Goal: Communication & Community: Answer question/provide support

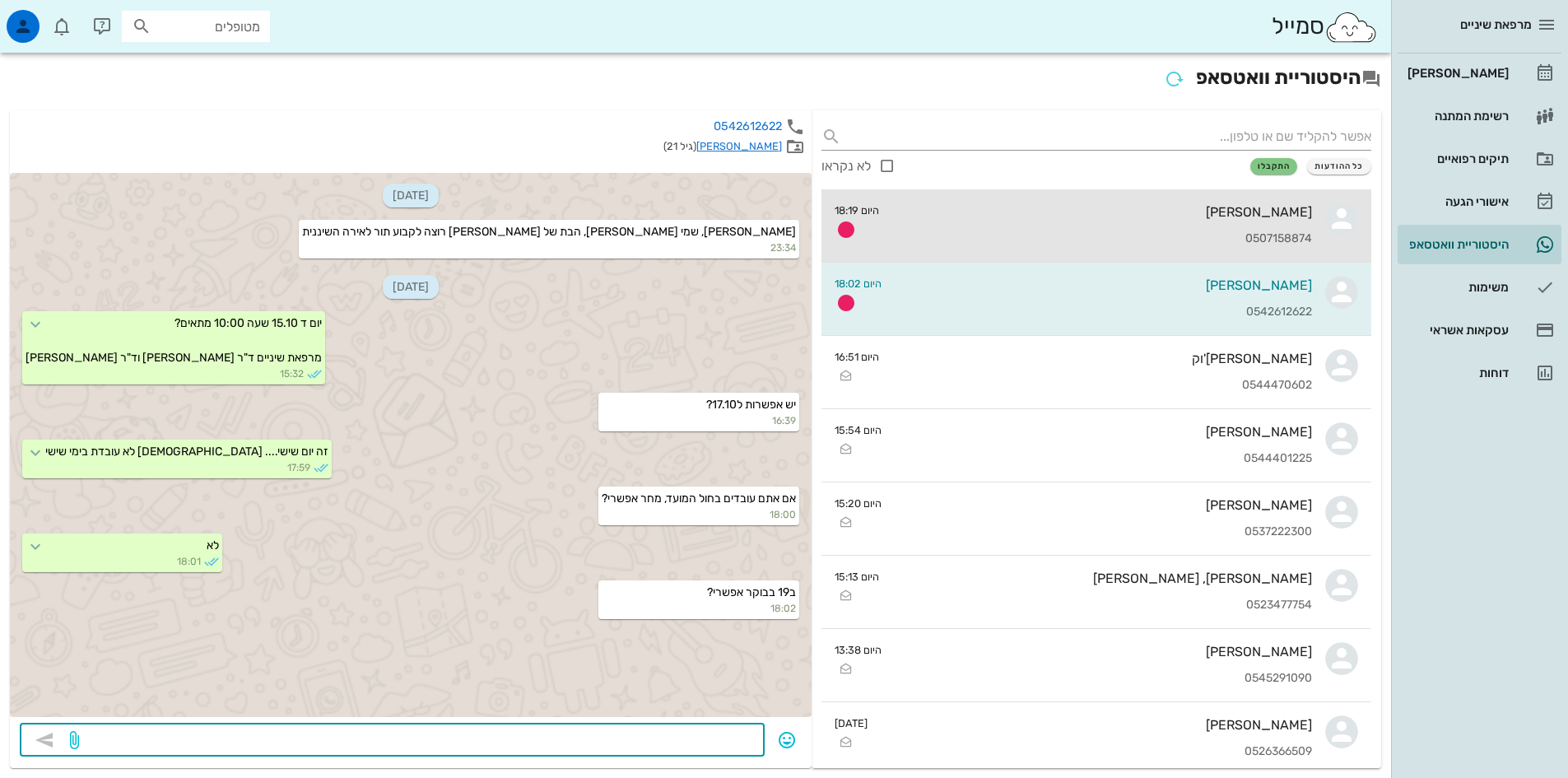
drag, startPoint x: 1132, startPoint y: 211, endPoint x: 1139, endPoint y: 205, distance: 9.2
click at [1132, 211] on div "[PERSON_NAME]" at bounding box center [1101, 212] width 419 height 16
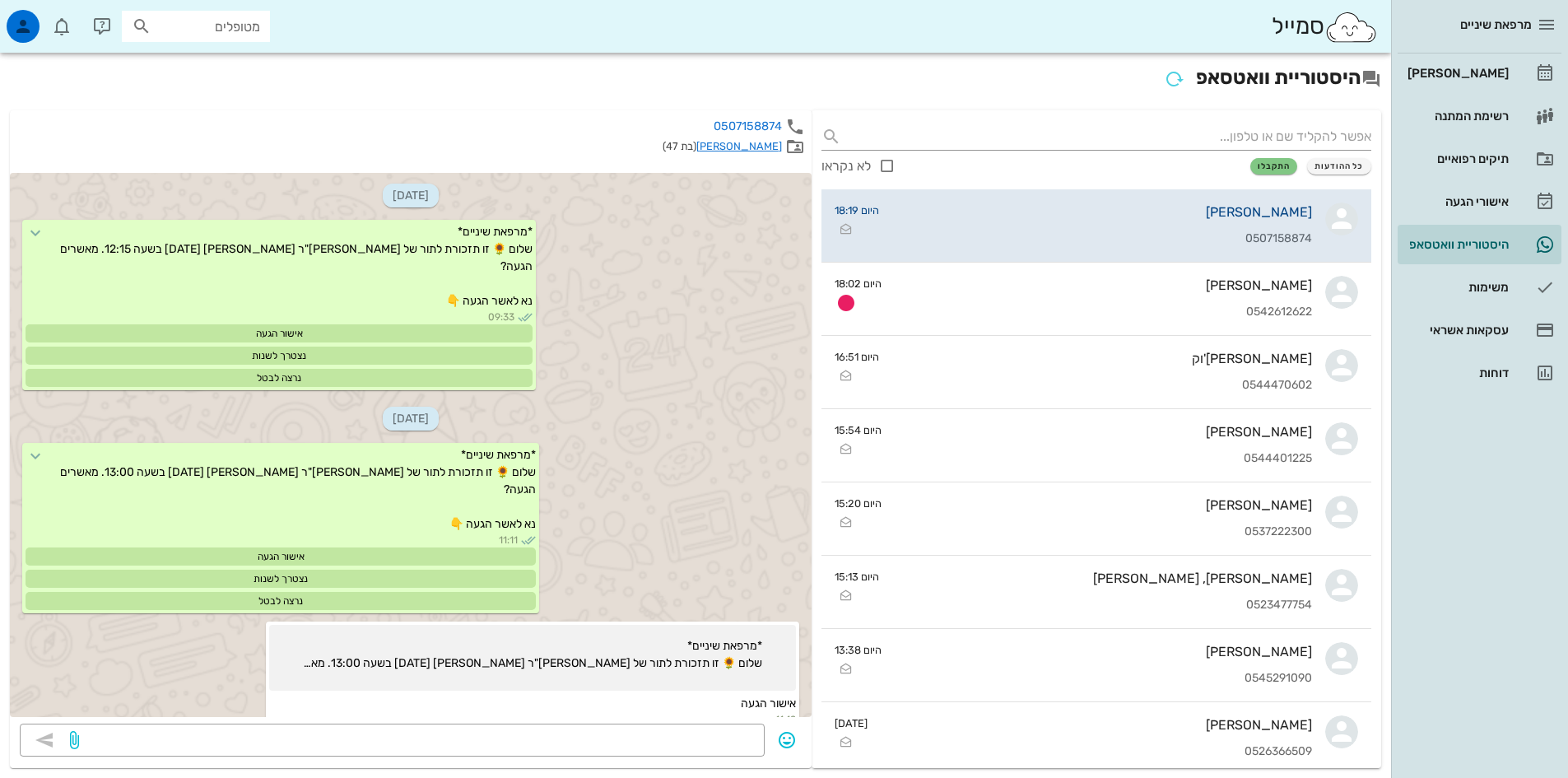
scroll to position [3160, 0]
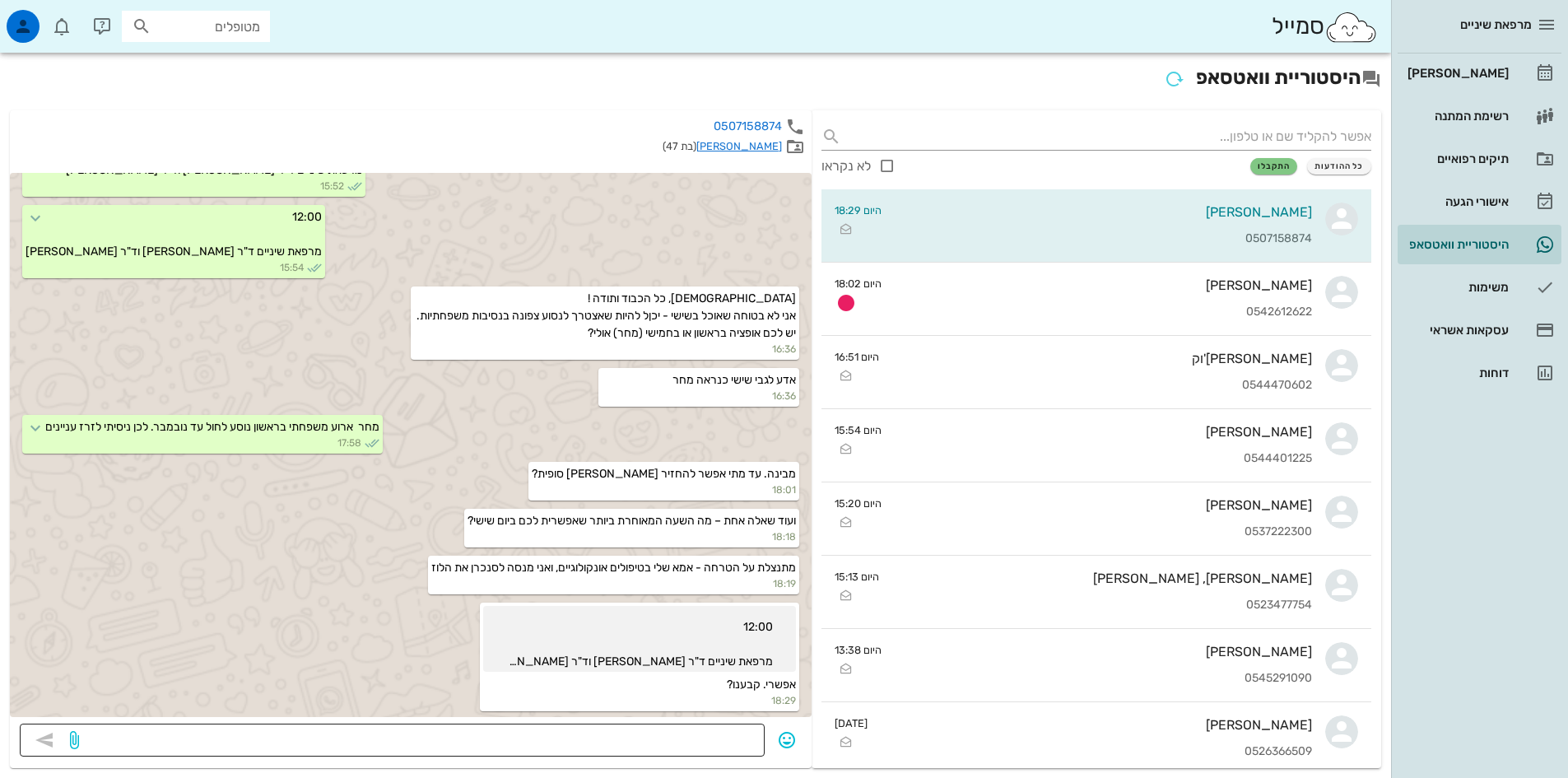
click at [740, 734] on textarea at bounding box center [418, 742] width 672 height 27
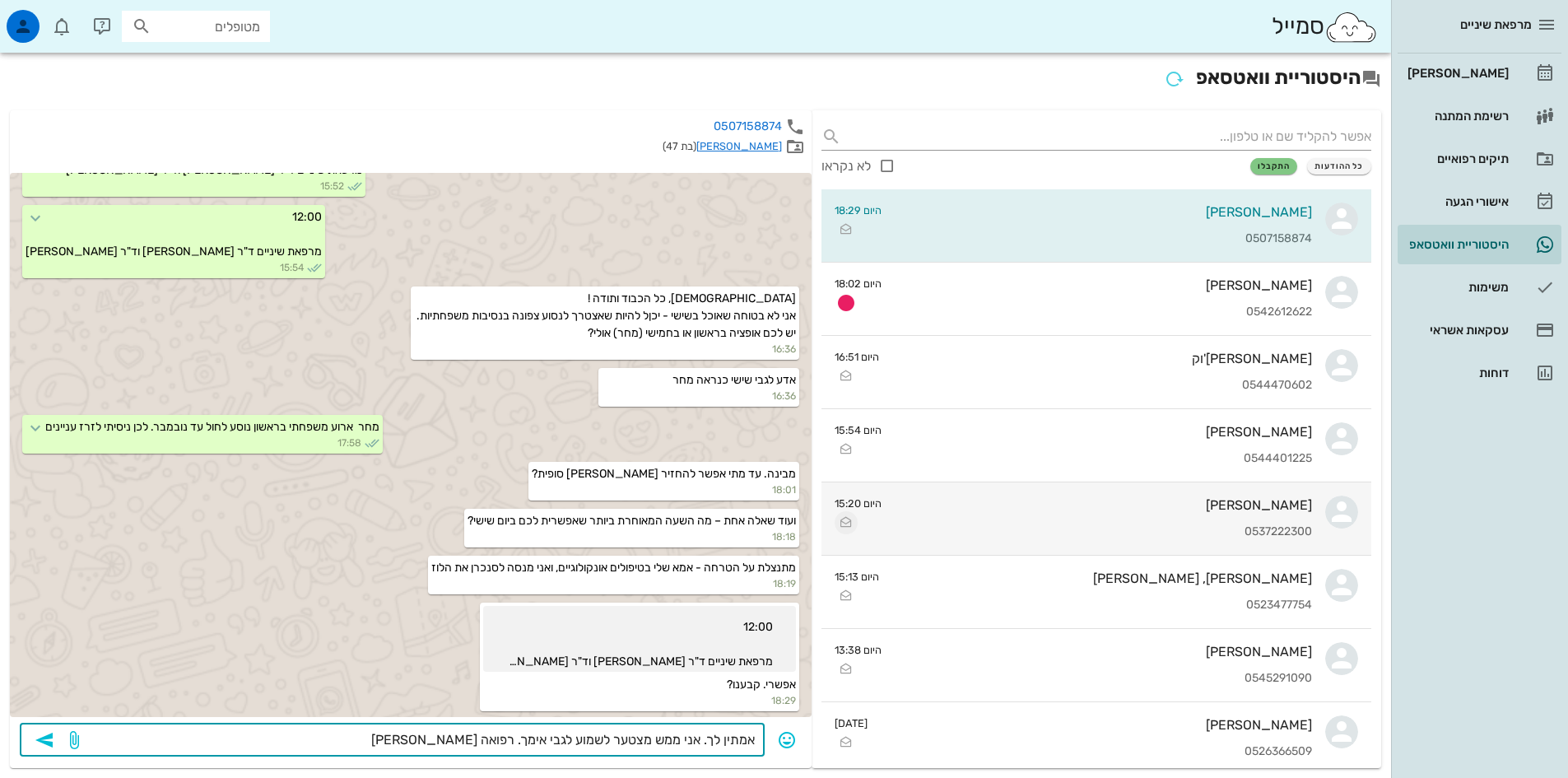
type textarea "אמתין לך. אני ממש מצטער לשמוע לגבי אימך. רפואה [PERSON_NAME]"
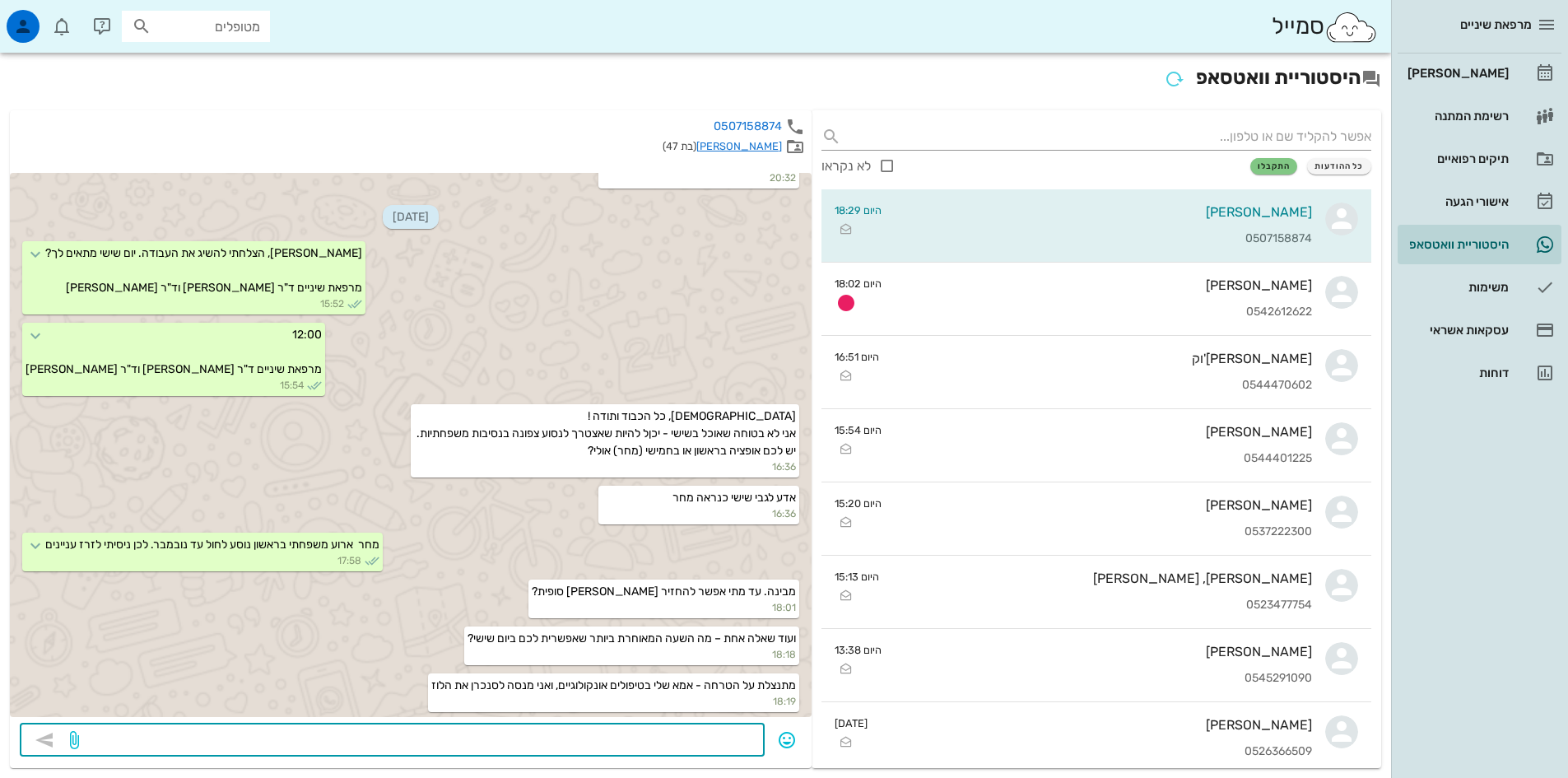
scroll to position [3207, 0]
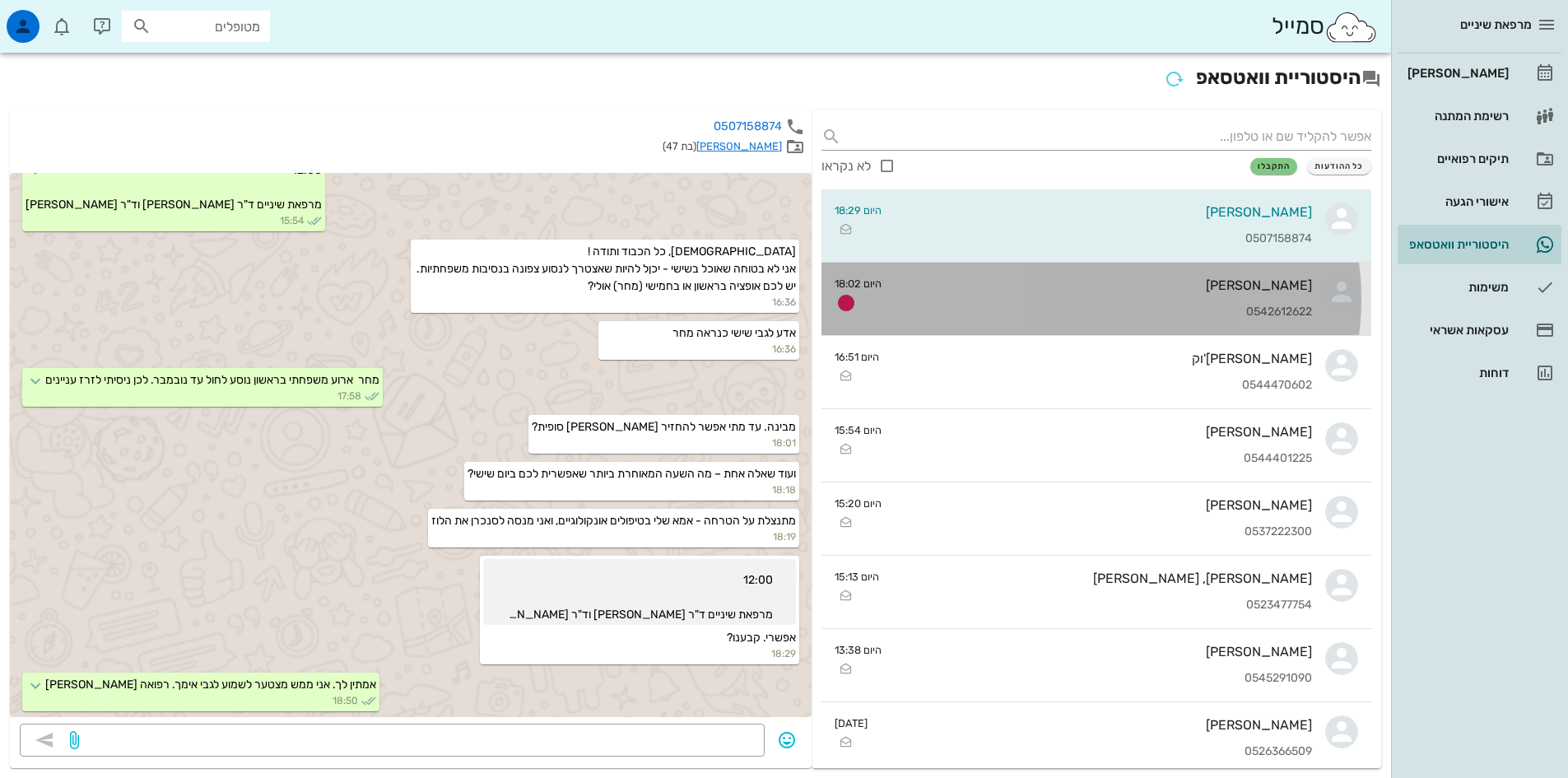
click at [1173, 307] on div "0542612622" at bounding box center [1103, 313] width 418 height 14
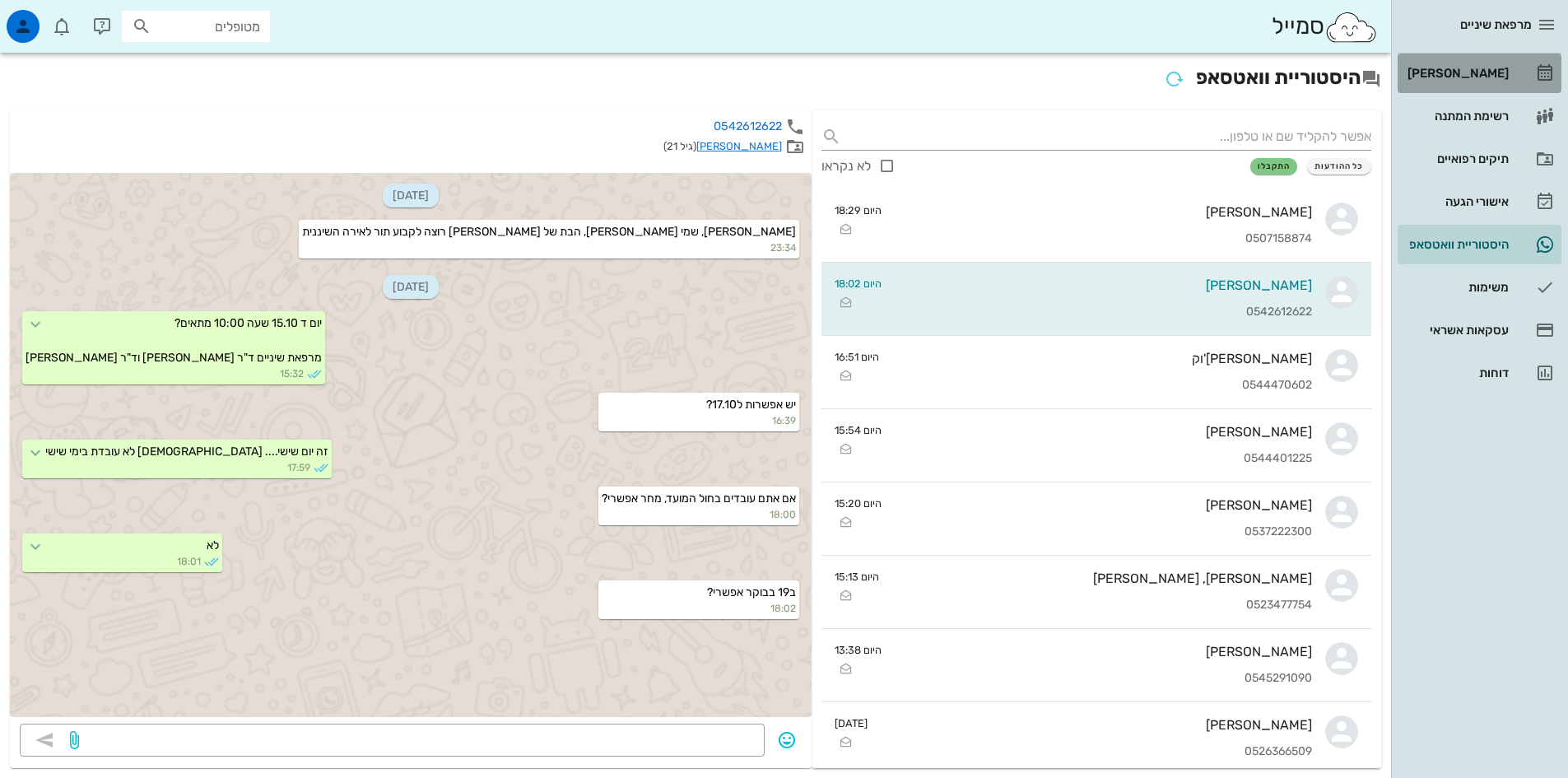
click at [1511, 77] on link "[PERSON_NAME]" at bounding box center [1479, 73] width 164 height 40
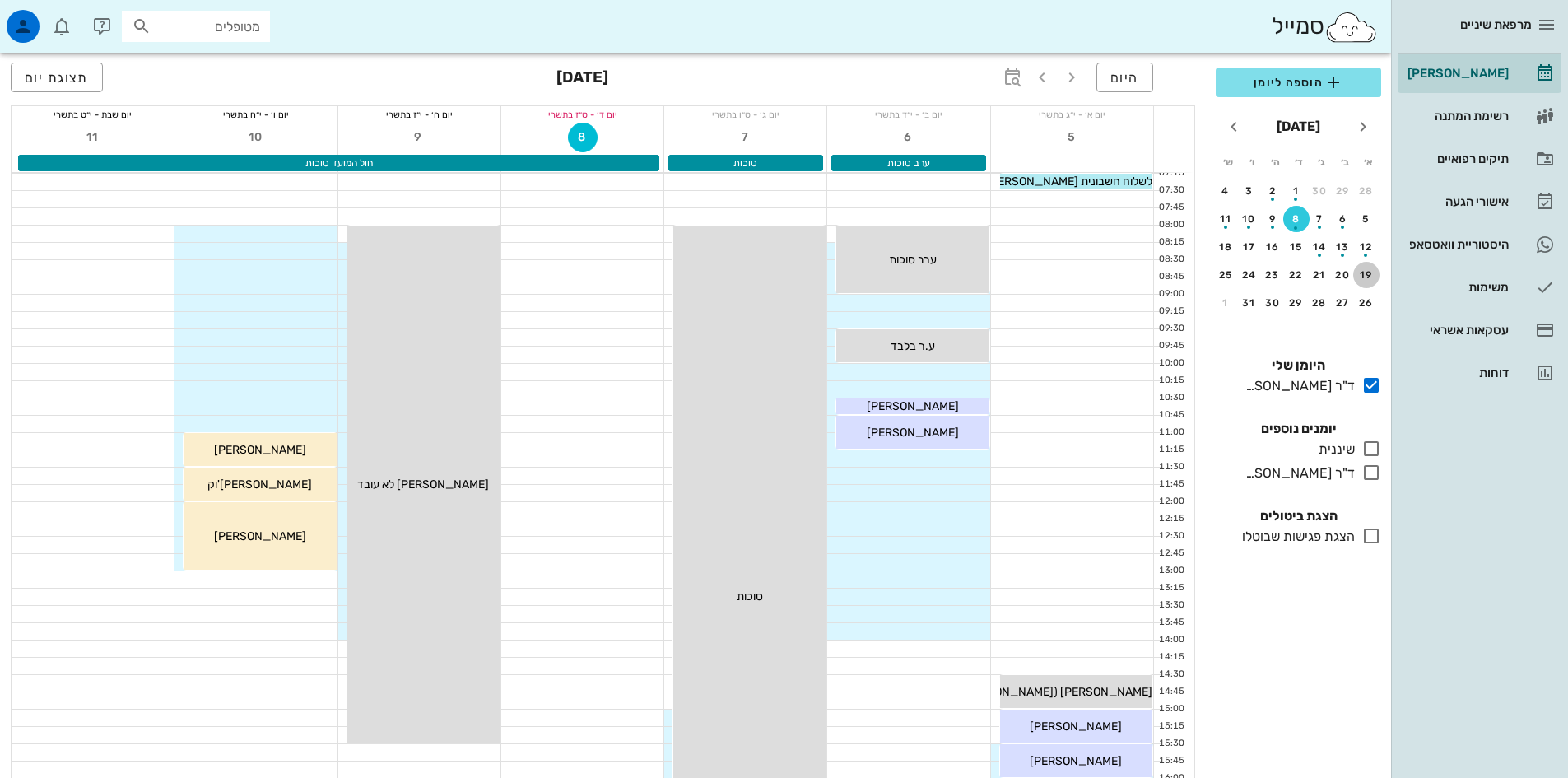
click at [1366, 275] on div "19" at bounding box center [1366, 275] width 27 height 11
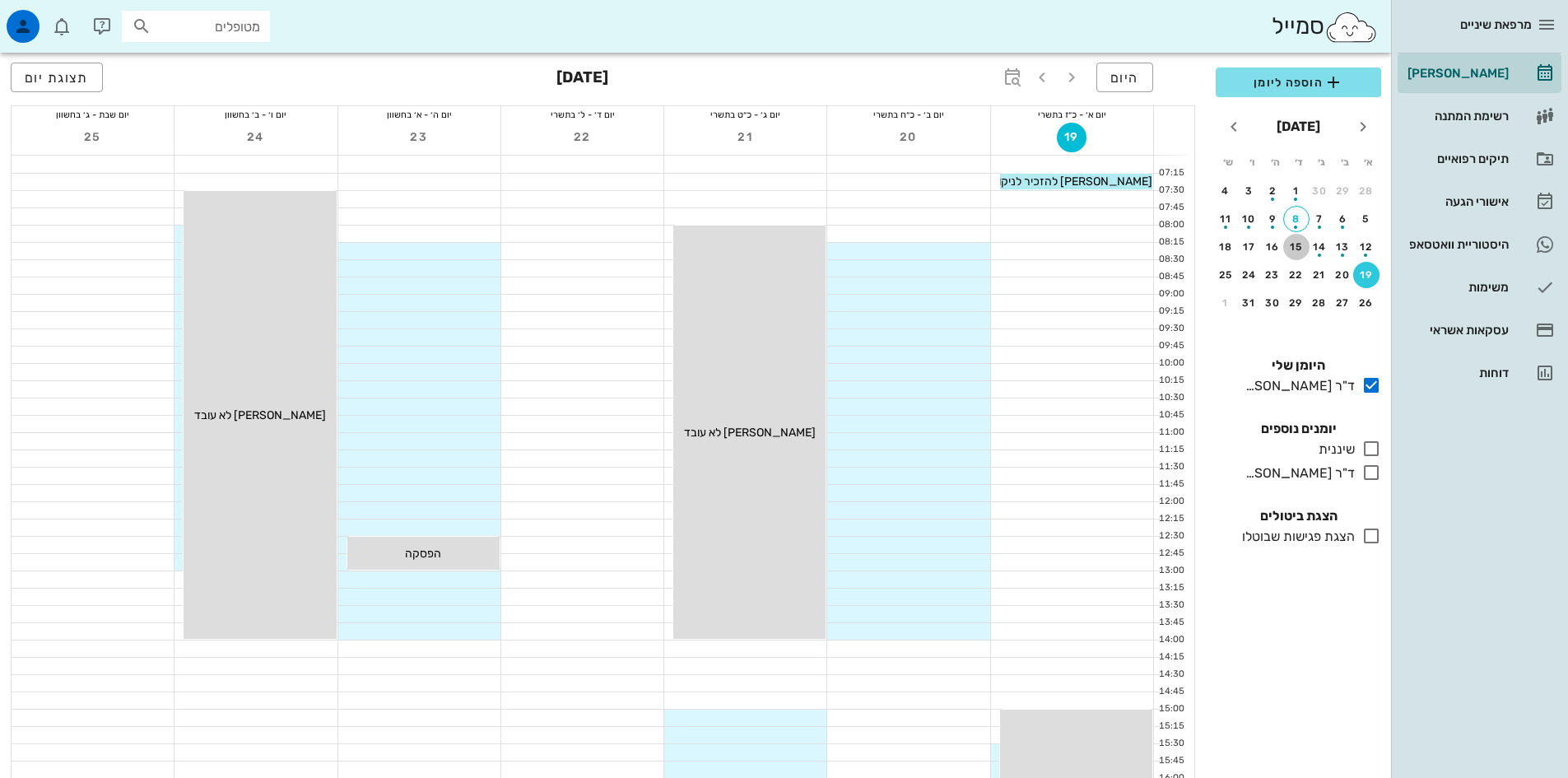
click at [1293, 246] on div "15" at bounding box center [1296, 246] width 27 height 11
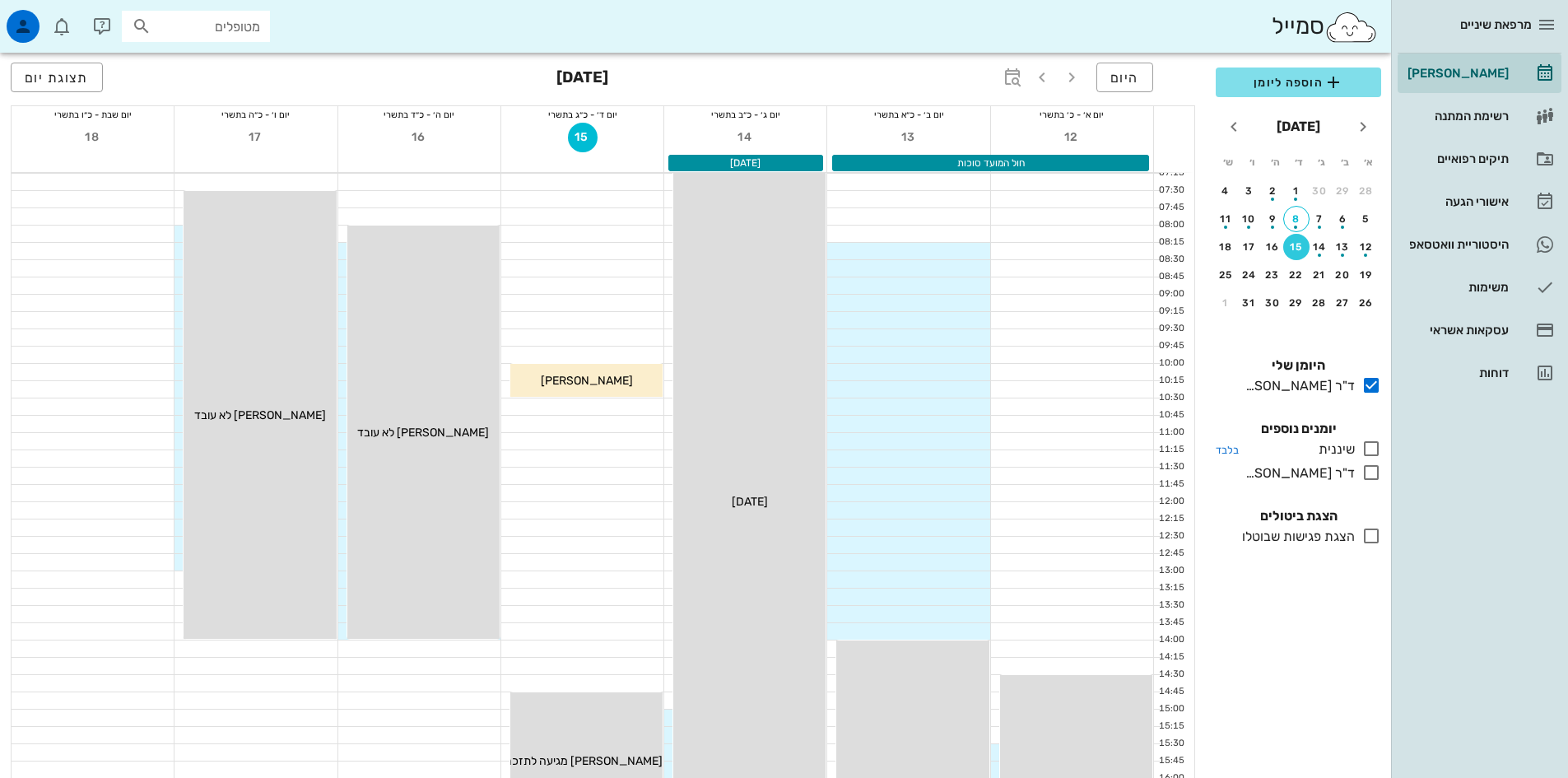
click at [1367, 448] on icon at bounding box center [1371, 448] width 20 height 20
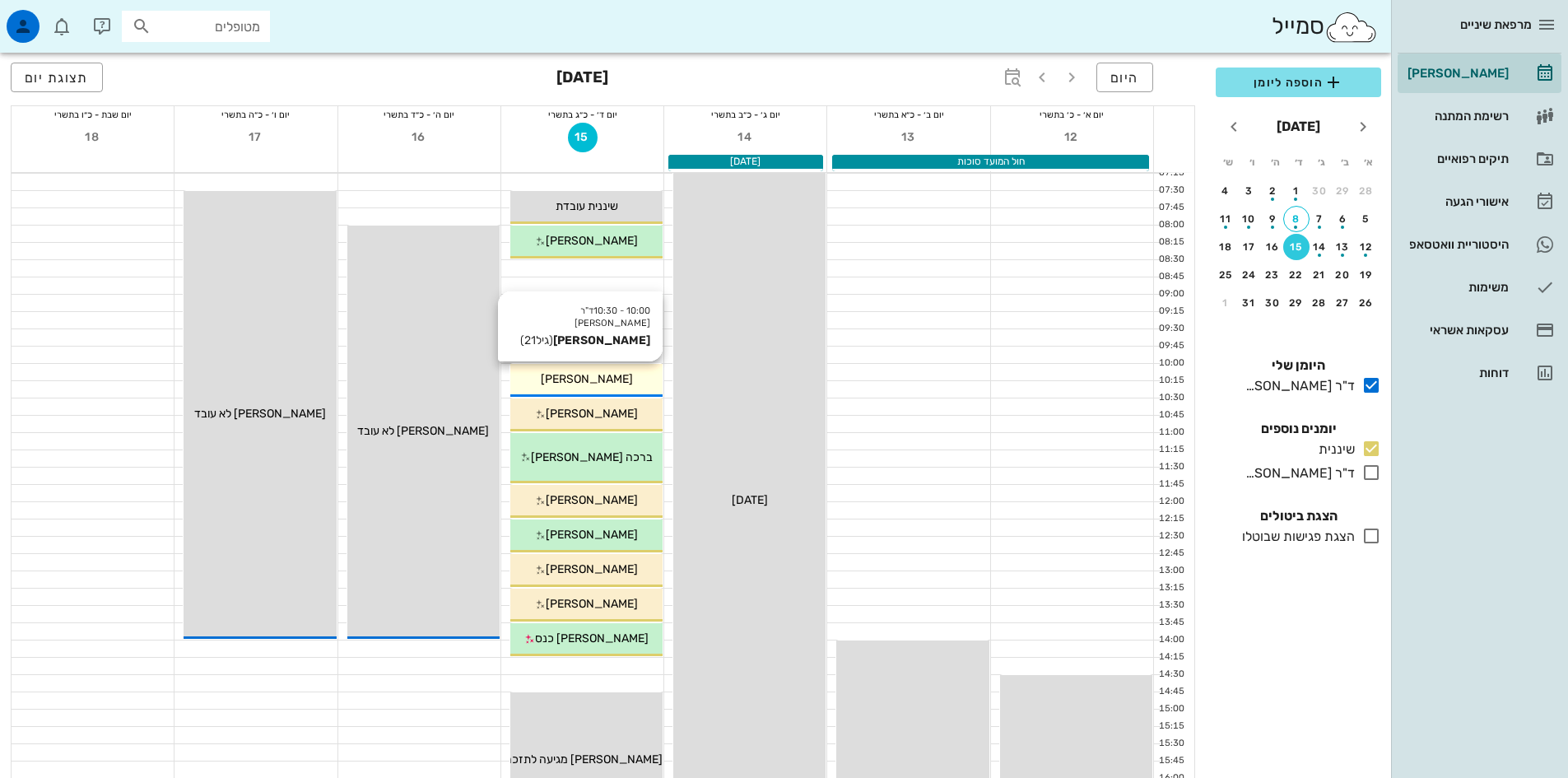
click at [628, 370] on div "[PERSON_NAME]" at bounding box center [586, 379] width 152 height 17
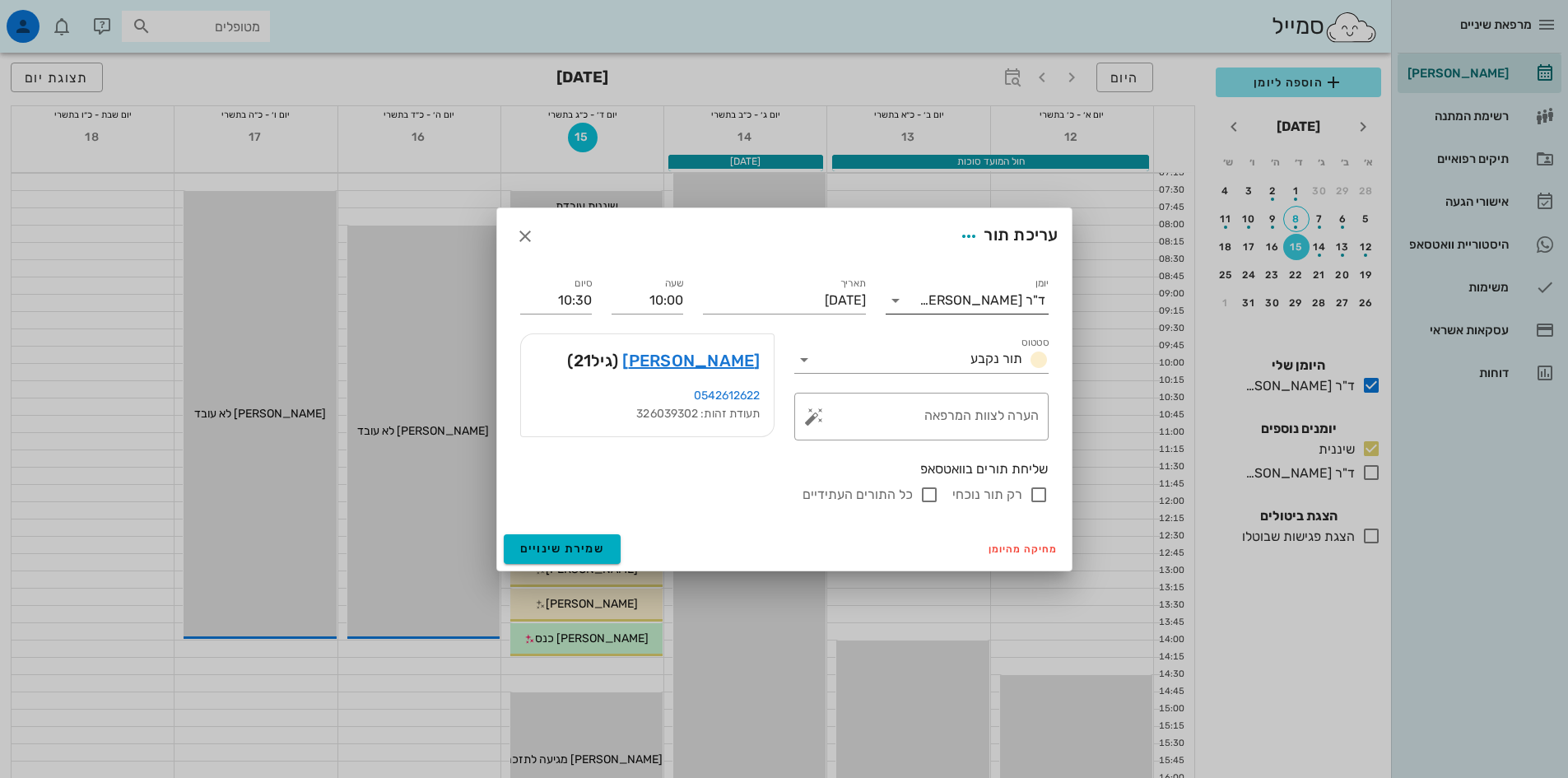
click at [896, 298] on icon at bounding box center [895, 300] width 20 height 20
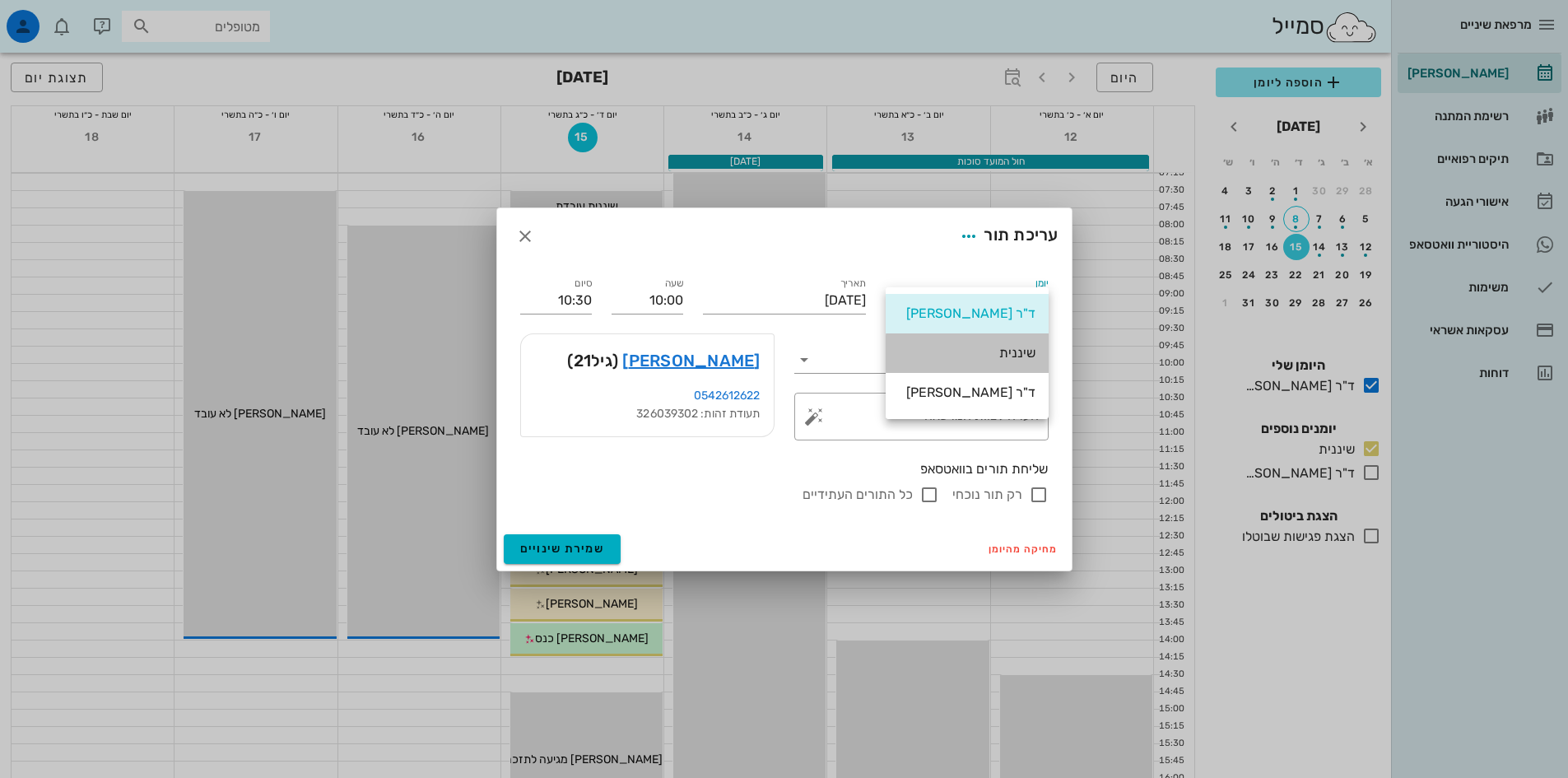
click at [1013, 356] on div "שיננית" at bounding box center [967, 352] width 137 height 16
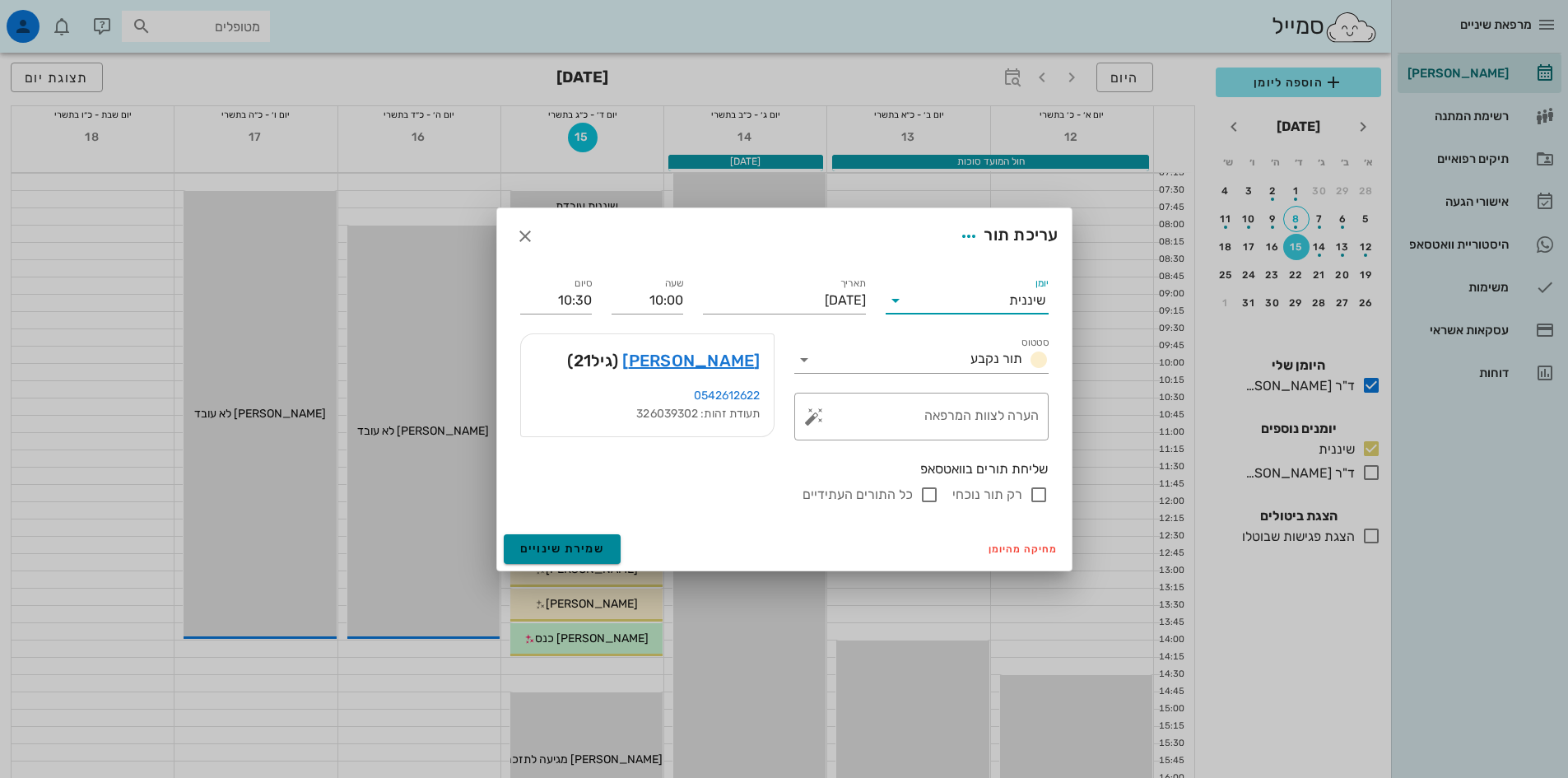
click at [579, 550] on span "שמירת שינויים" at bounding box center [562, 549] width 84 height 14
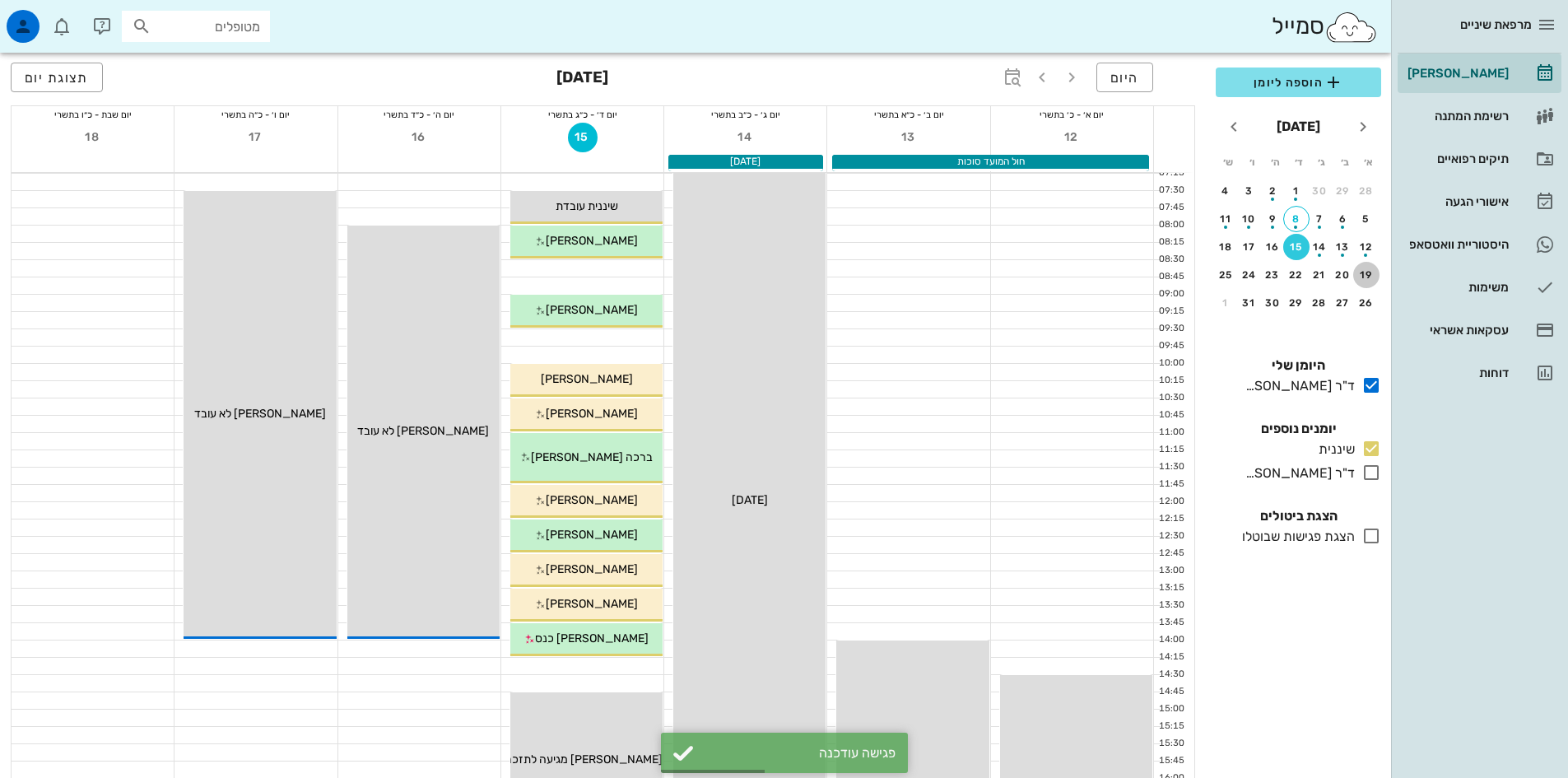
click at [1361, 274] on div "19" at bounding box center [1366, 275] width 27 height 11
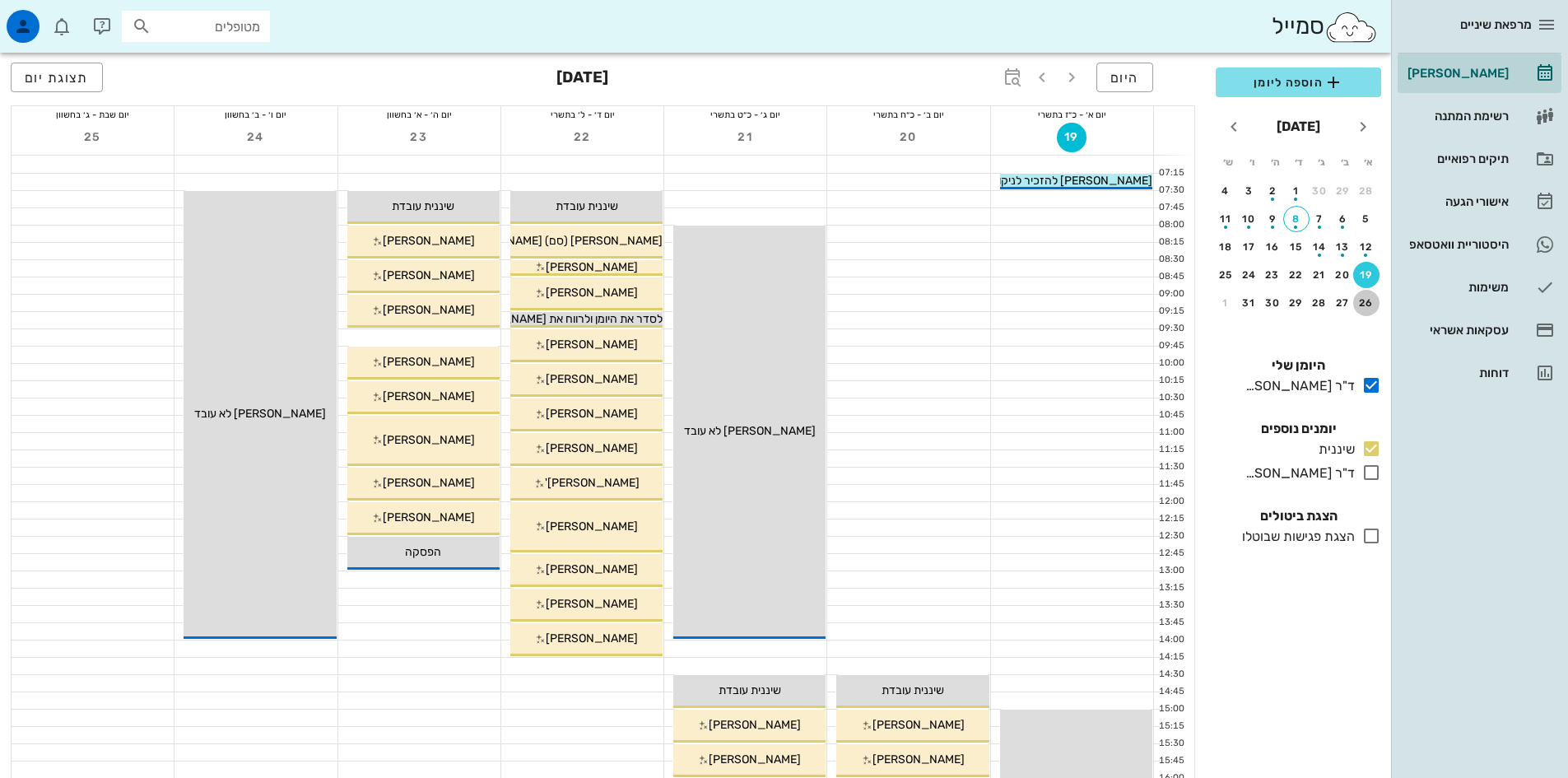
click at [1360, 302] on div "26" at bounding box center [1366, 302] width 27 height 11
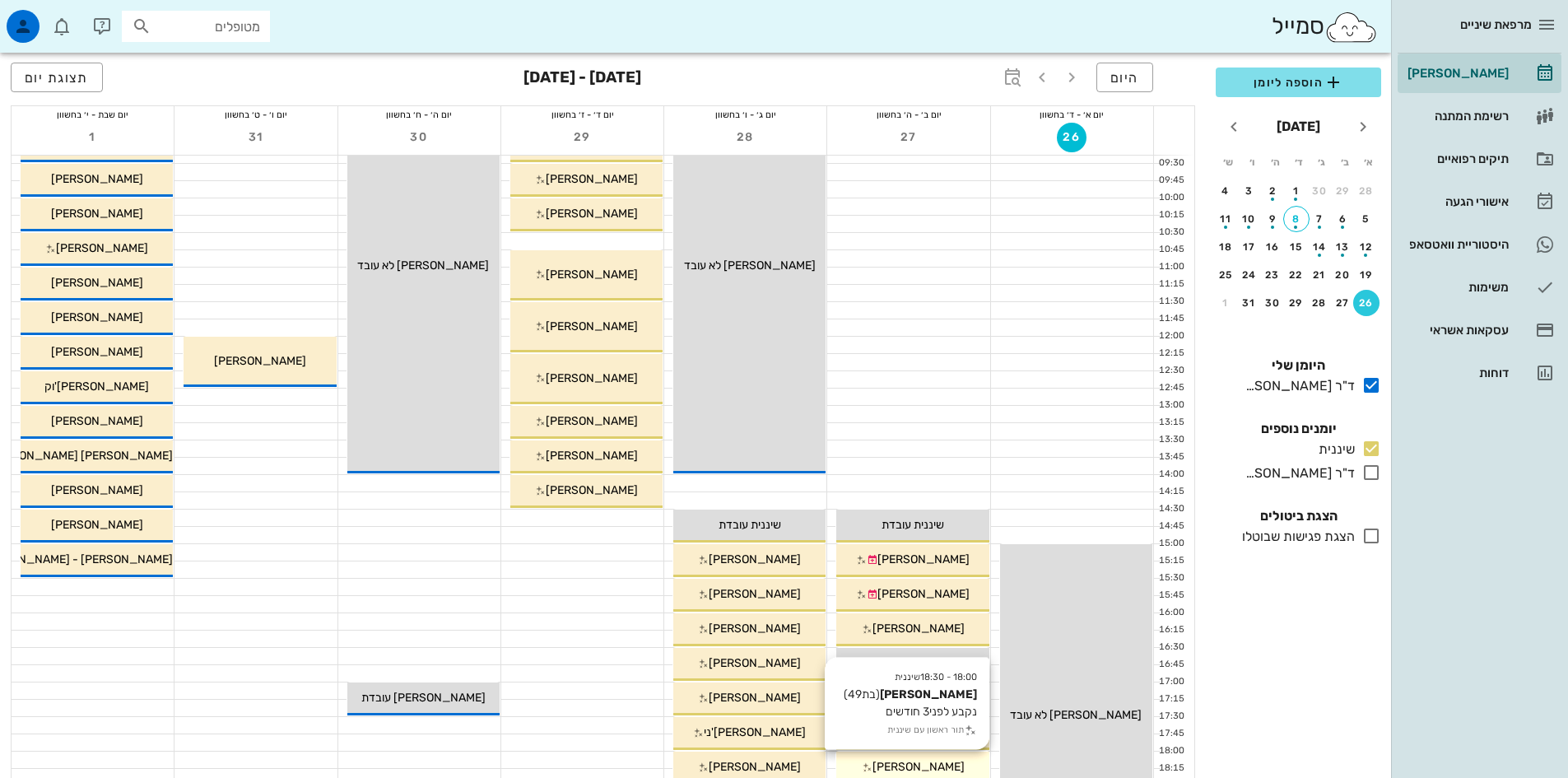
scroll to position [165, 0]
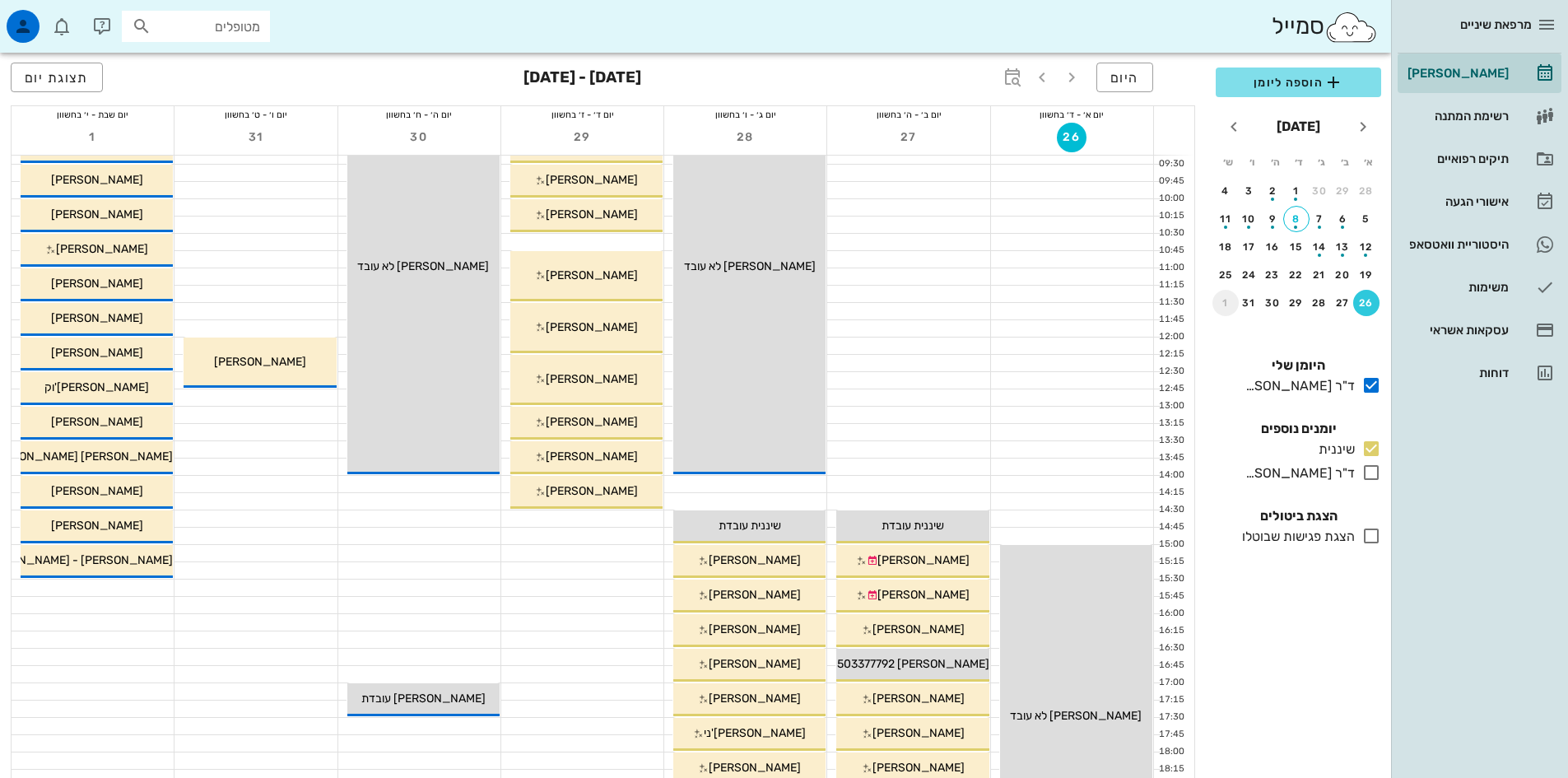
click at [1224, 306] on div "1" at bounding box center [1225, 302] width 27 height 11
click at [1363, 217] on div "2" at bounding box center [1366, 219] width 27 height 11
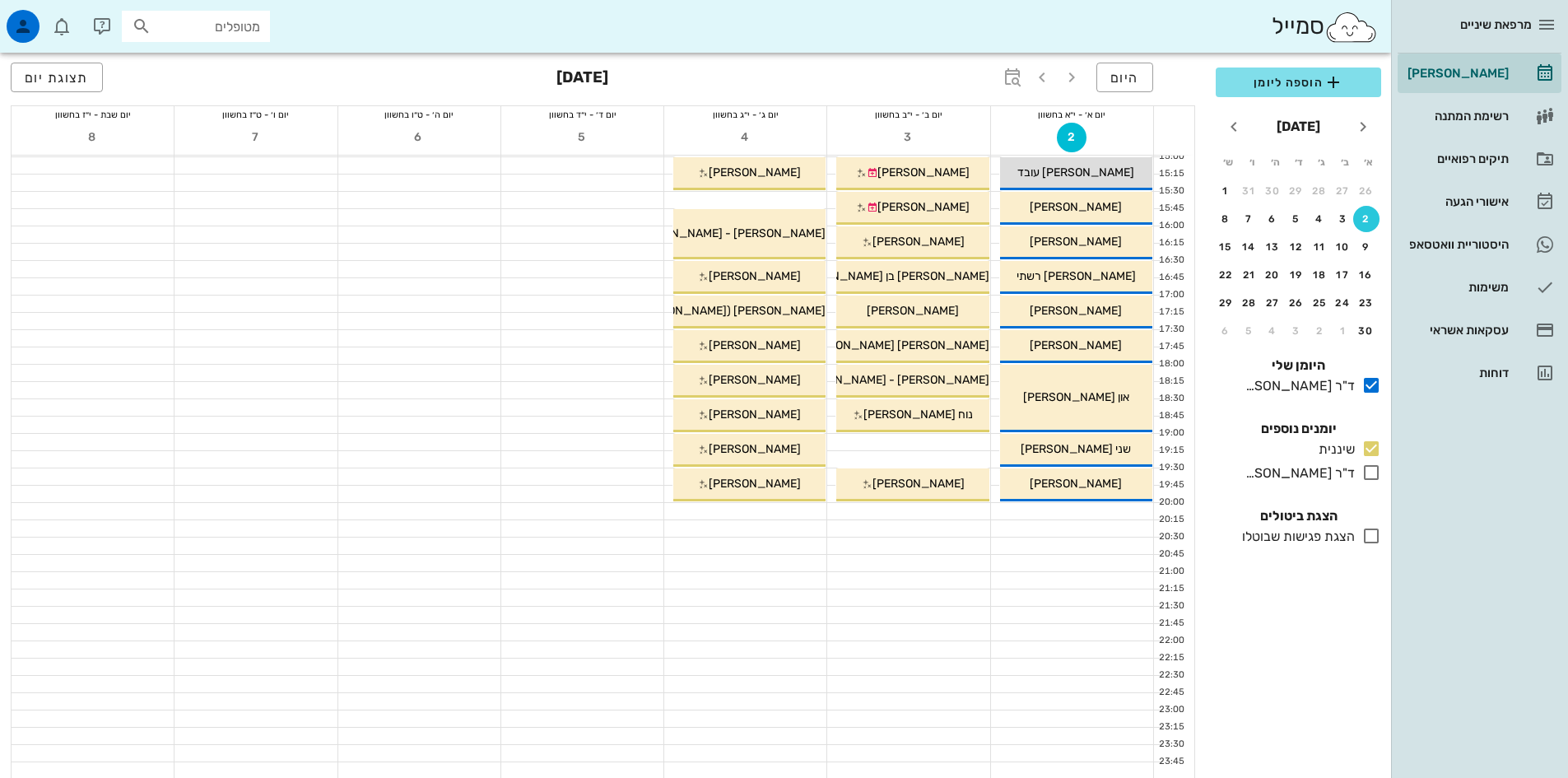
scroll to position [553, 0]
click at [1461, 235] on div "היסטוריית וואטסאפ" at bounding box center [1455, 245] width 104 height 27
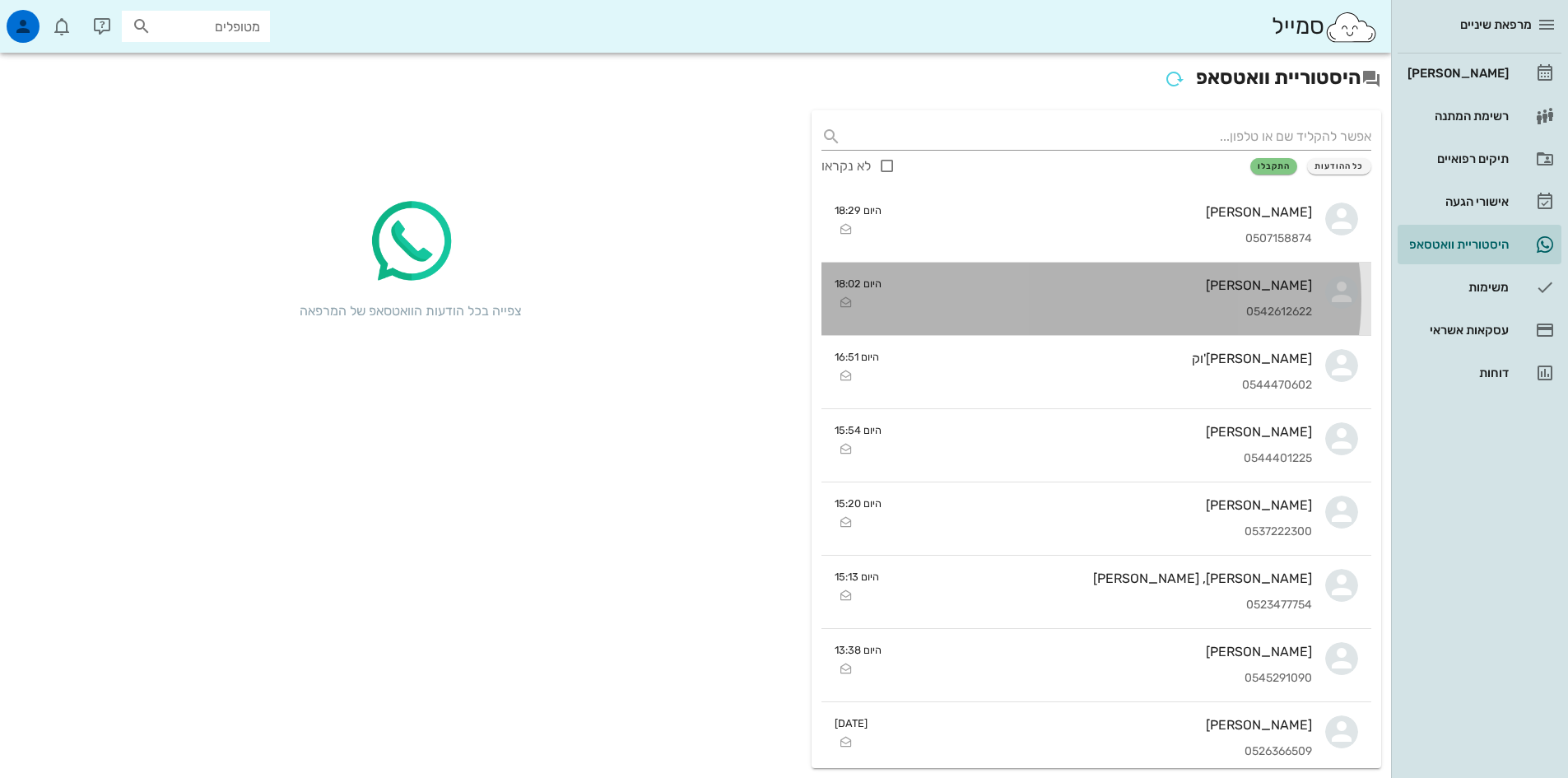
click at [1073, 286] on div "[PERSON_NAME]" at bounding box center [1103, 285] width 418 height 16
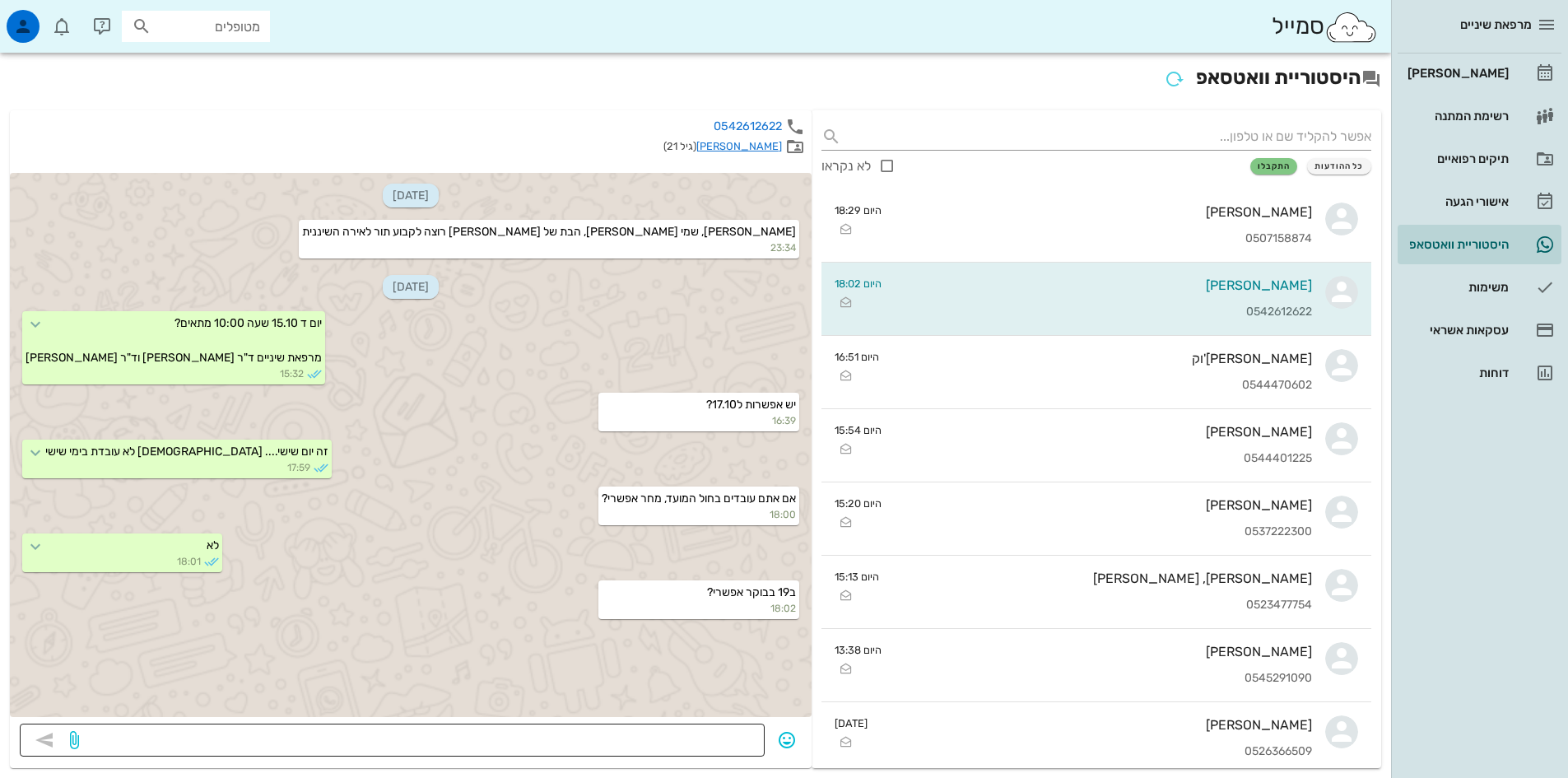
click at [684, 742] on textarea at bounding box center [418, 742] width 672 height 27
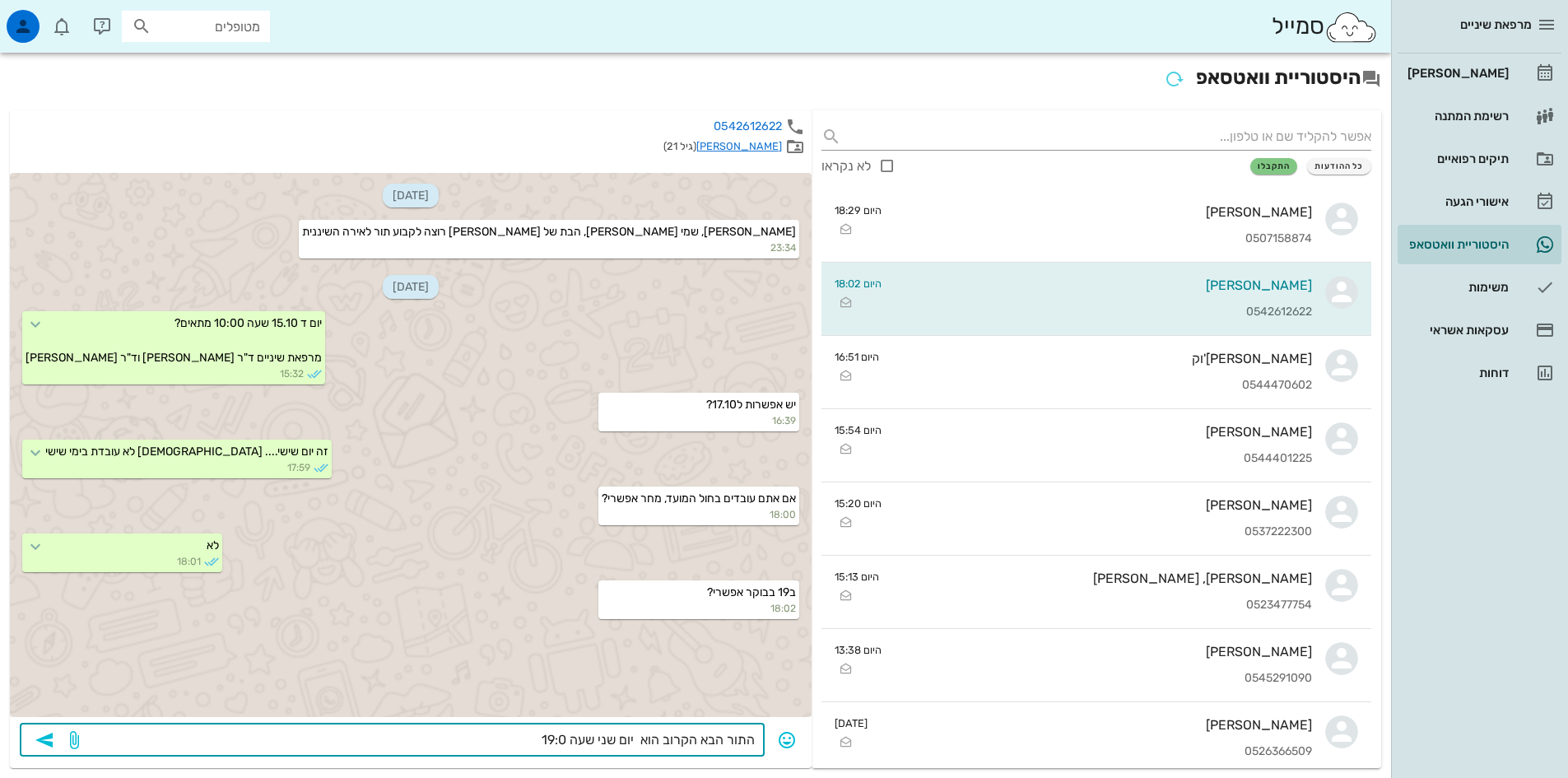
type textarea "התור הבא הקרוב הוא יום שני שעה 19:00"
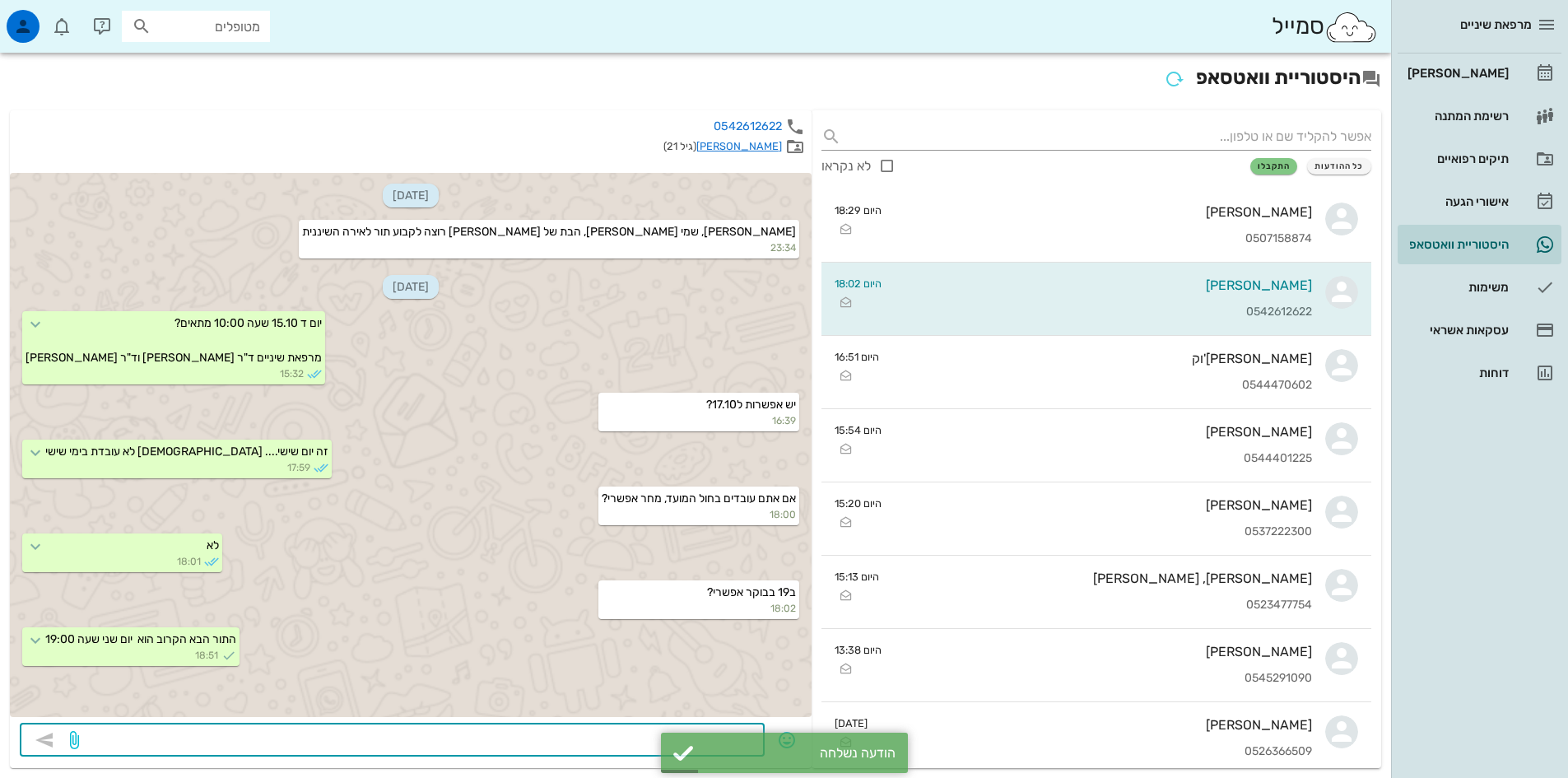
click at [642, 738] on textarea at bounding box center [418, 742] width 672 height 27
type textarea "ב 19 היא לא עובדת"
click at [646, 734] on textarea at bounding box center [418, 742] width 672 height 27
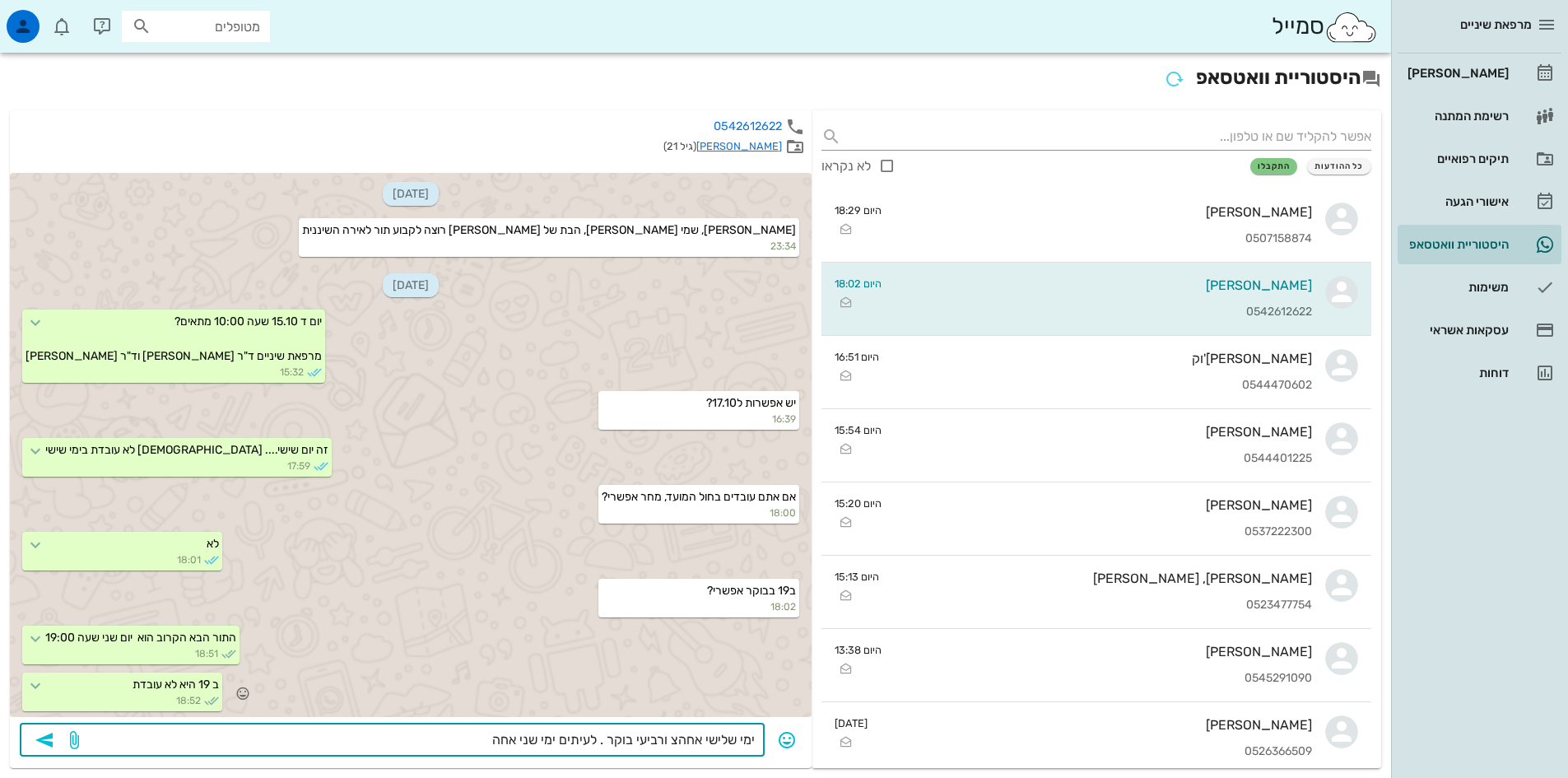
type textarea "ימי שלישי אחהצ ורביעי בוקר . לעיתים ימי שני אחהצ"
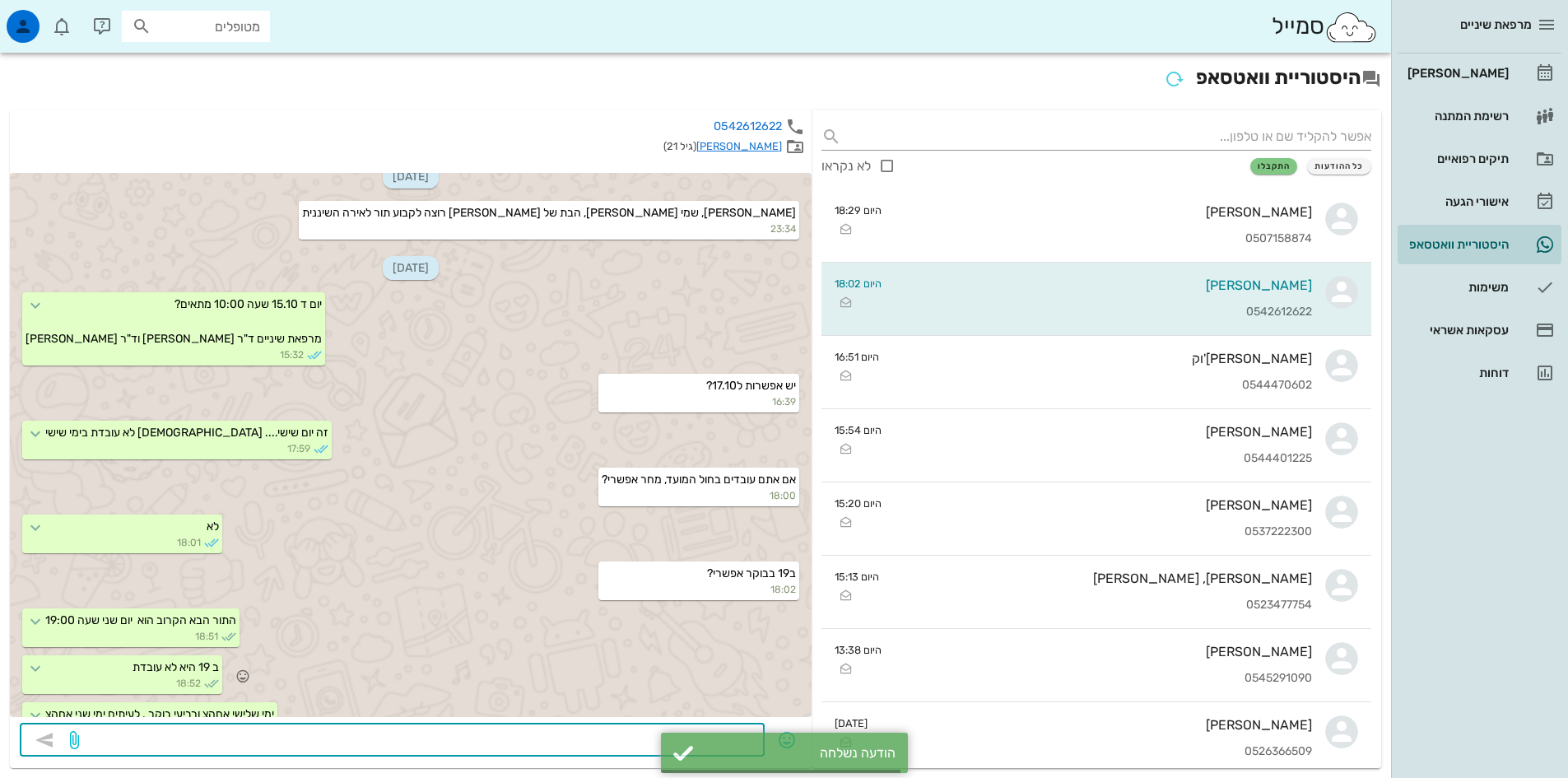
scroll to position [65, 0]
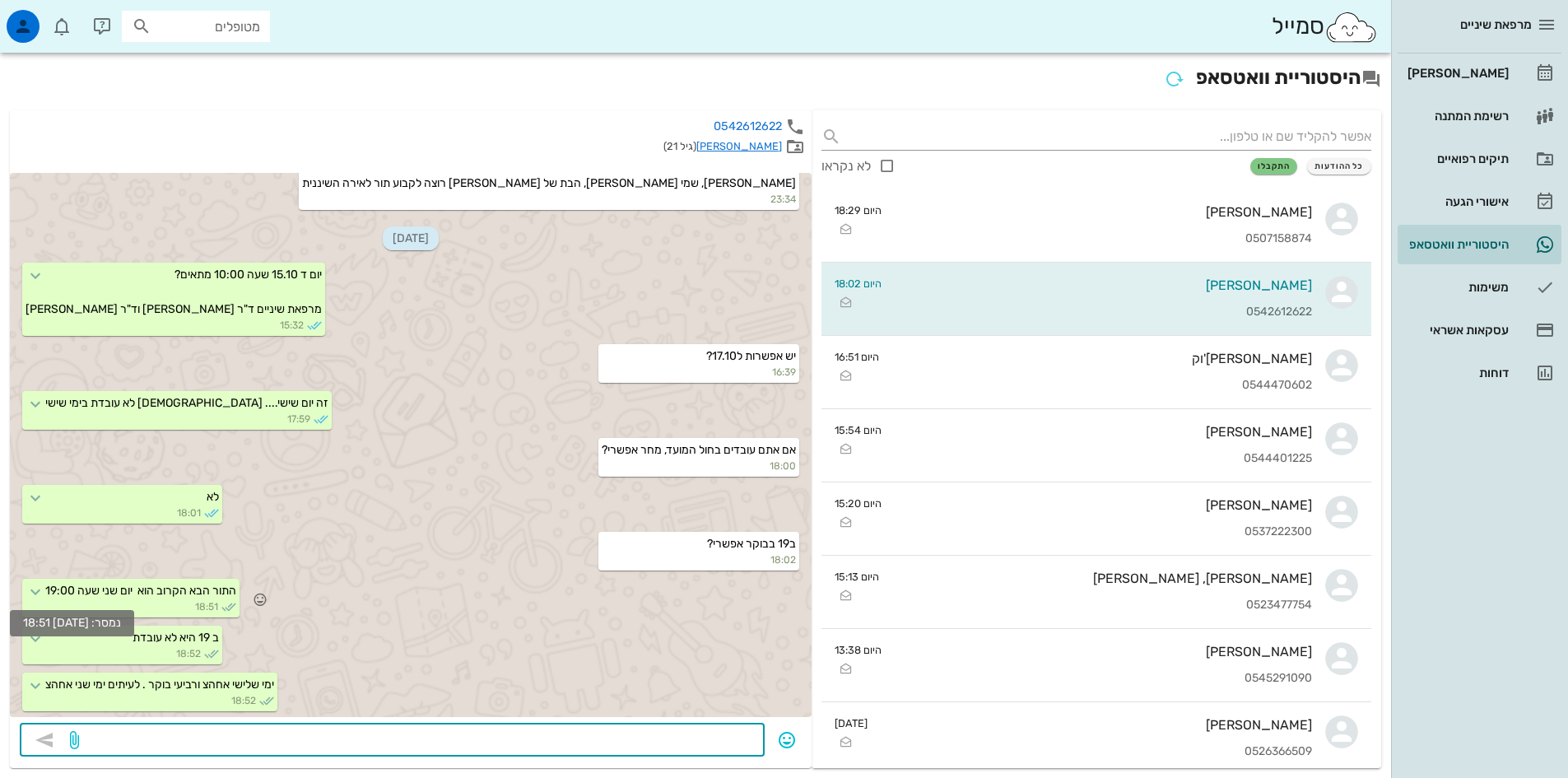
click at [46, 593] on icon at bounding box center [35, 592] width 20 height 20
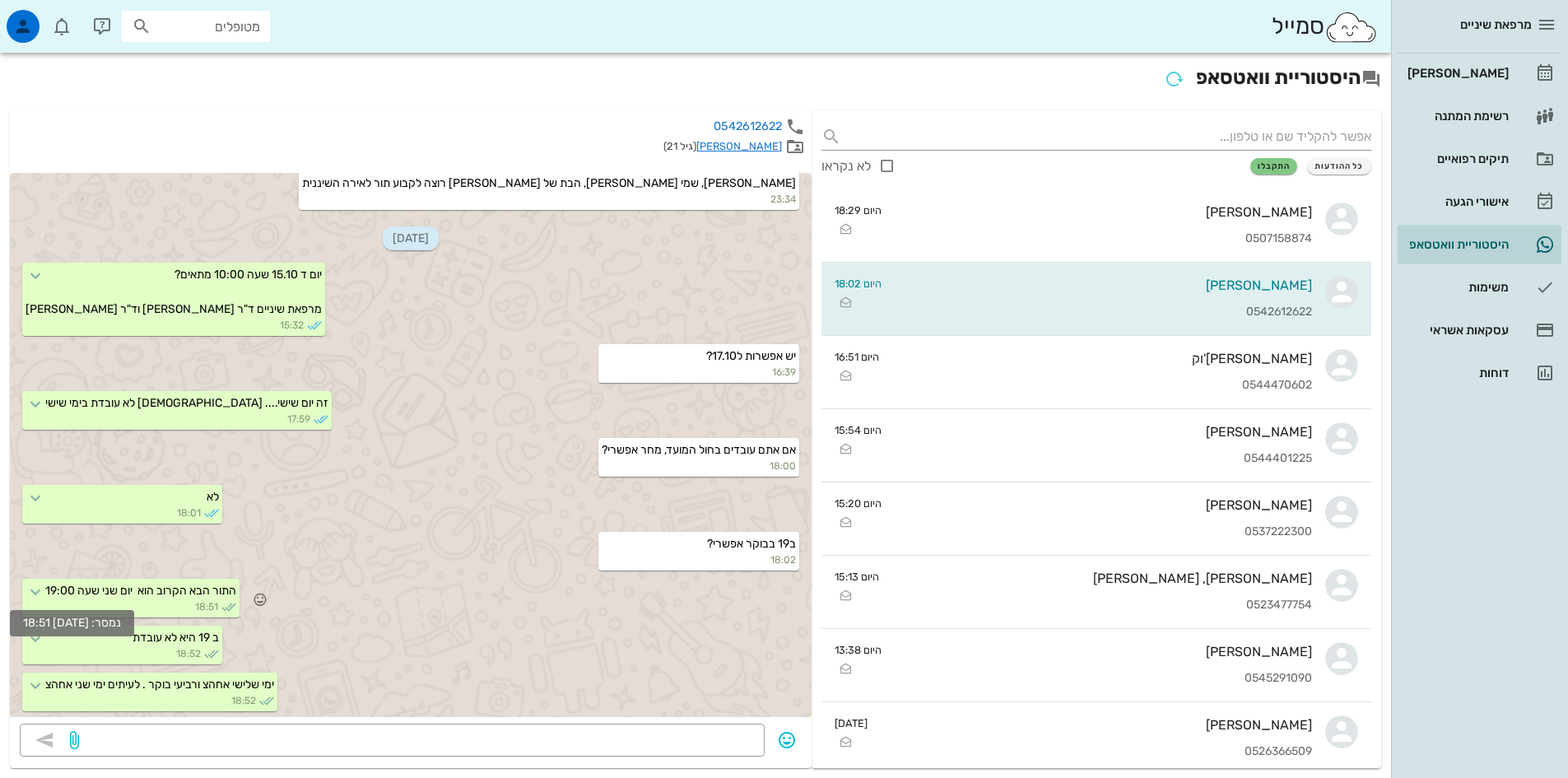
click at [46, 593] on icon at bounding box center [35, 592] width 20 height 20
click at [108, 601] on small "18:51" at bounding box center [141, 607] width 191 height 15
click at [46, 593] on icon at bounding box center [35, 592] width 20 height 20
click at [100, 600] on small "18:51" at bounding box center [141, 607] width 191 height 15
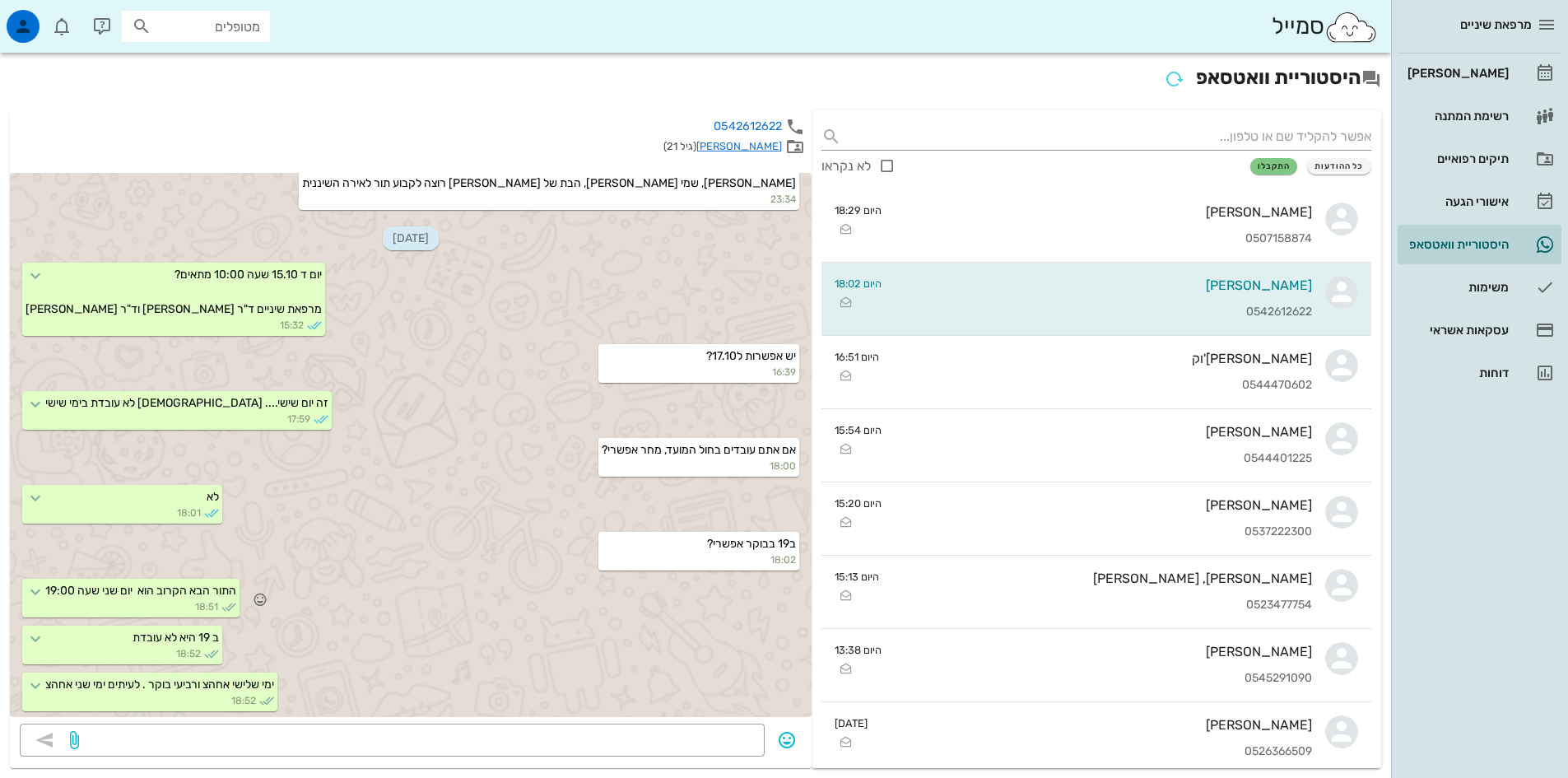
click at [100, 600] on small "18:51" at bounding box center [141, 607] width 191 height 15
click at [717, 738] on textarea at bounding box center [418, 742] width 672 height 27
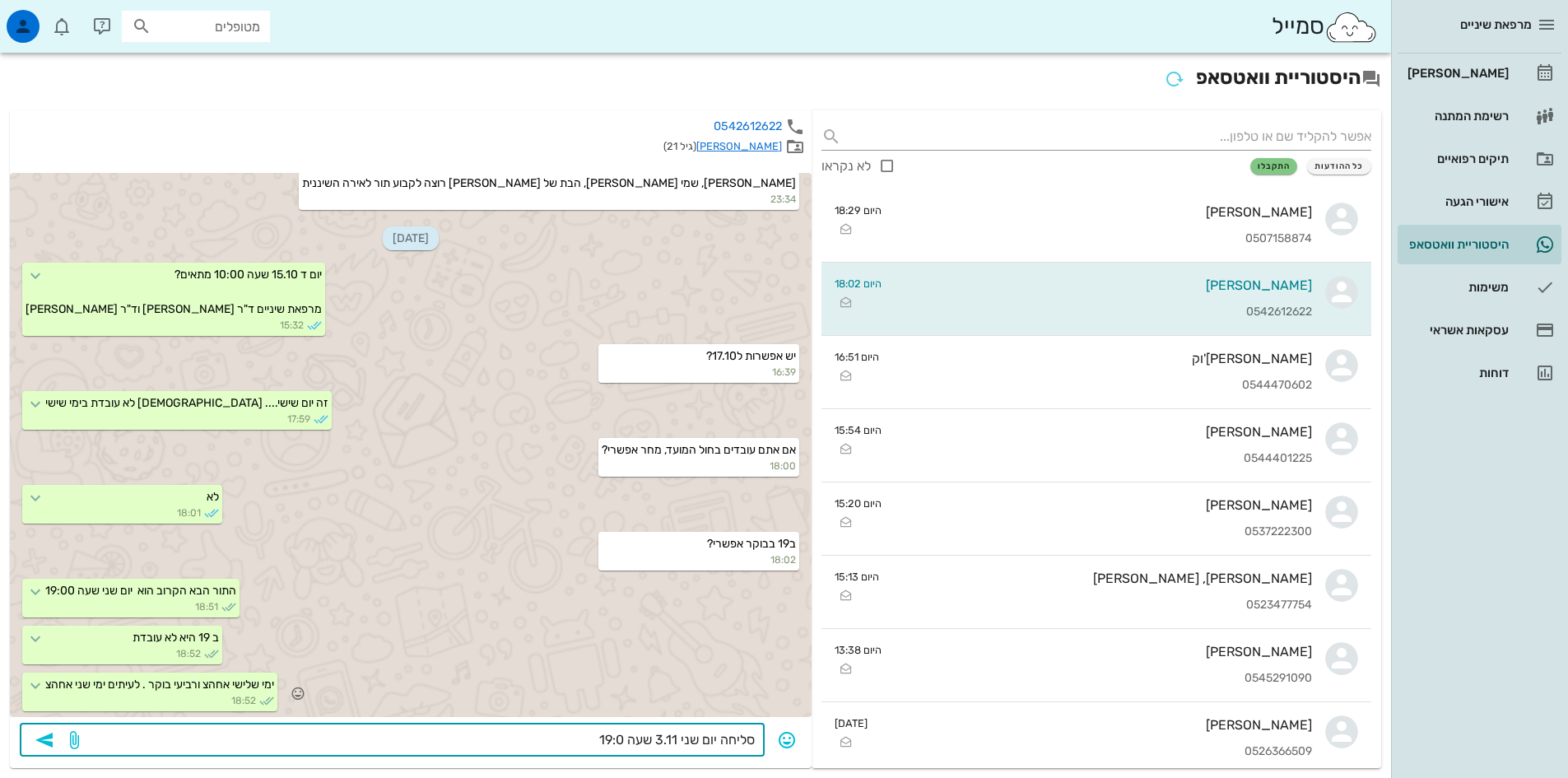
type textarea "סליחה יום שני 3.11 שעה 19:00"
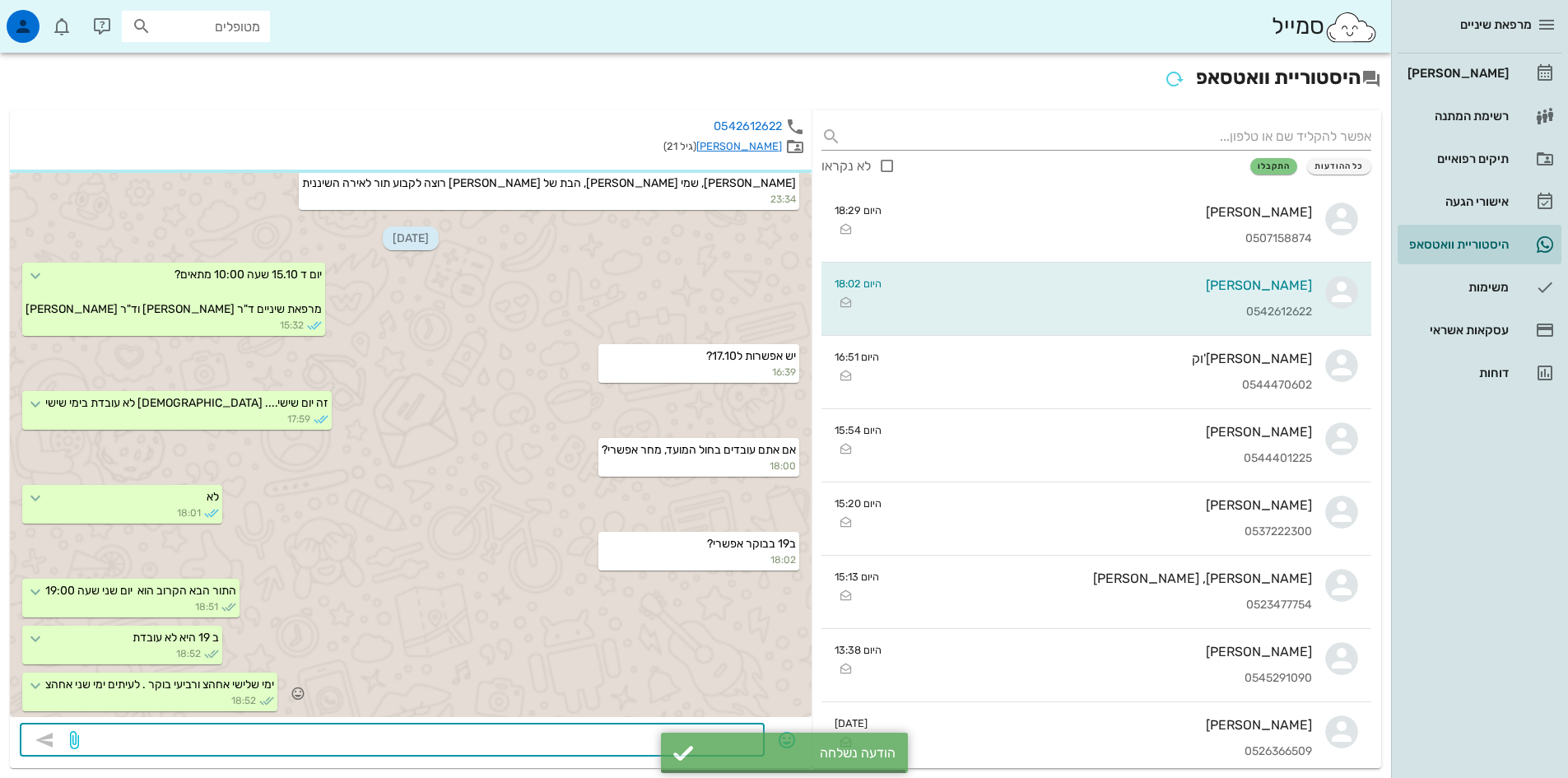
scroll to position [113, 0]
